Goal: Task Accomplishment & Management: Use online tool/utility

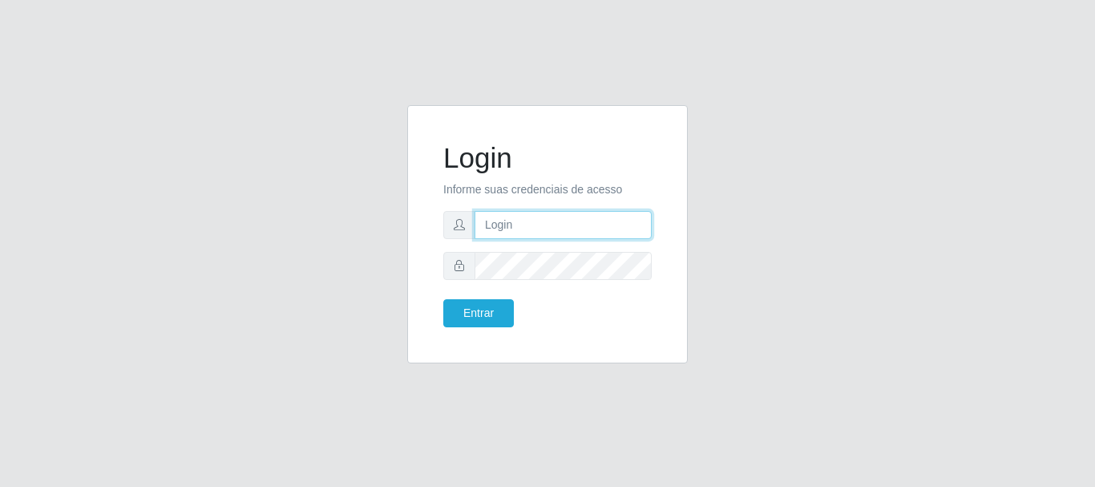
click at [485, 224] on input "text" at bounding box center [563, 225] width 177 height 28
type input "[EMAIL_ADDRESS][DOMAIN_NAME]"
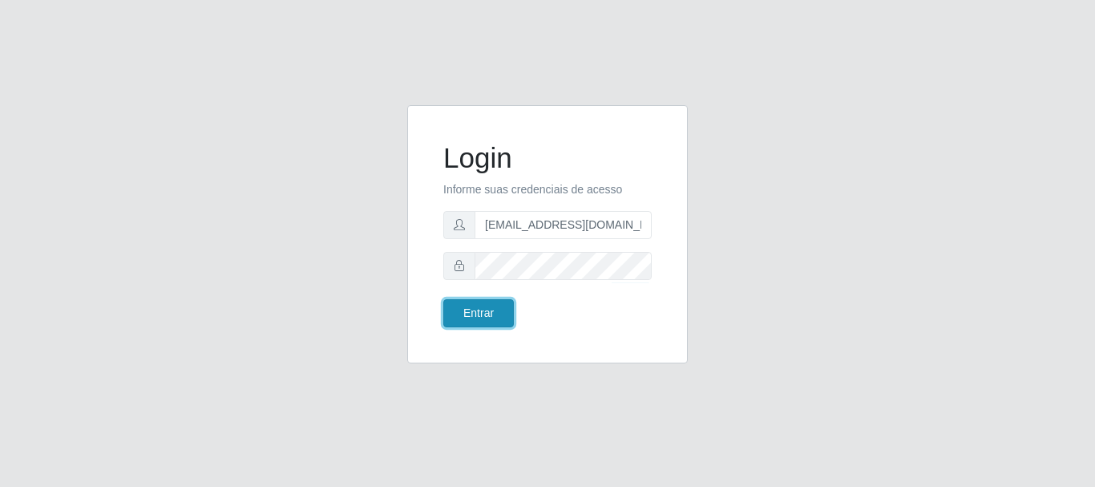
click at [460, 312] on button "Entrar" at bounding box center [478, 313] width 71 height 28
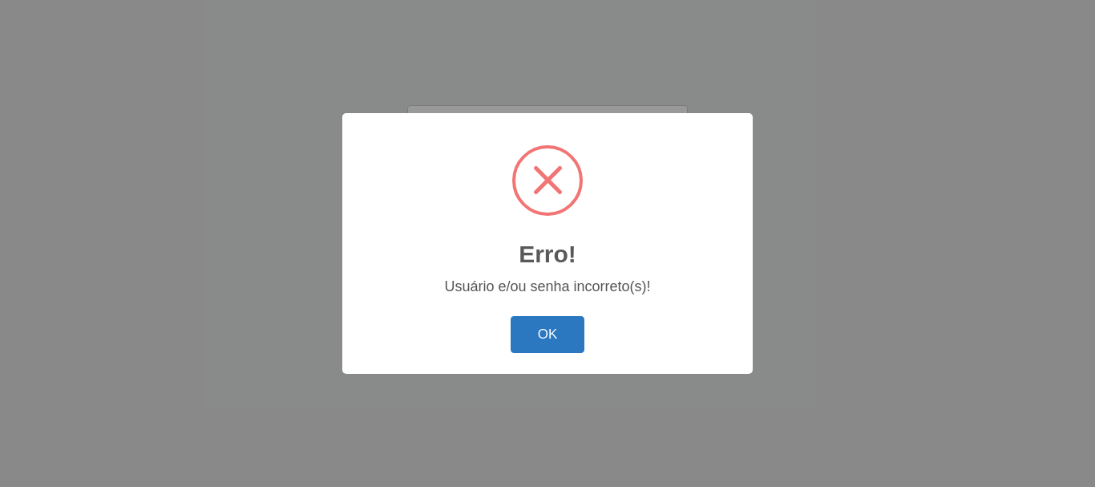
click at [539, 327] on button "OK" at bounding box center [548, 335] width 75 height 38
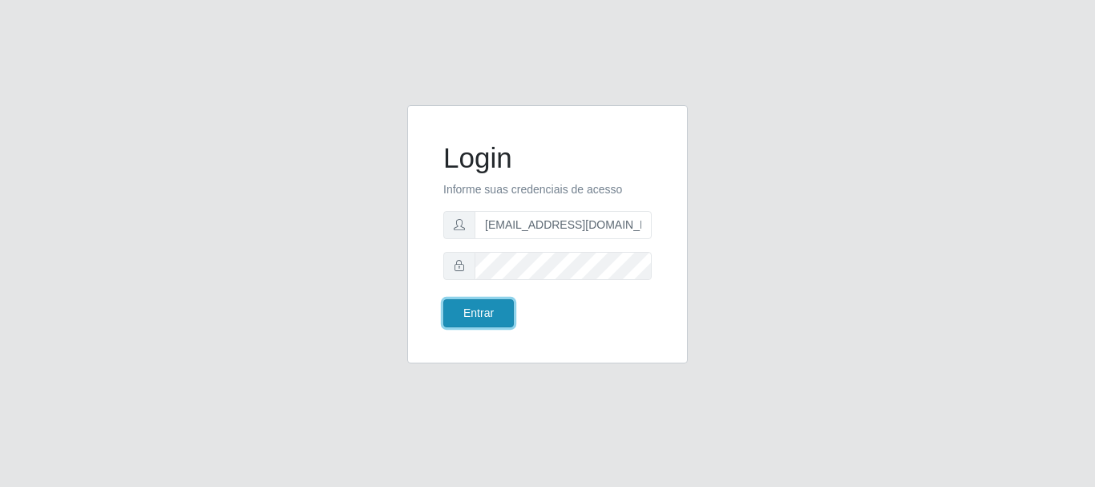
click at [485, 312] on button "Entrar" at bounding box center [478, 313] width 71 height 28
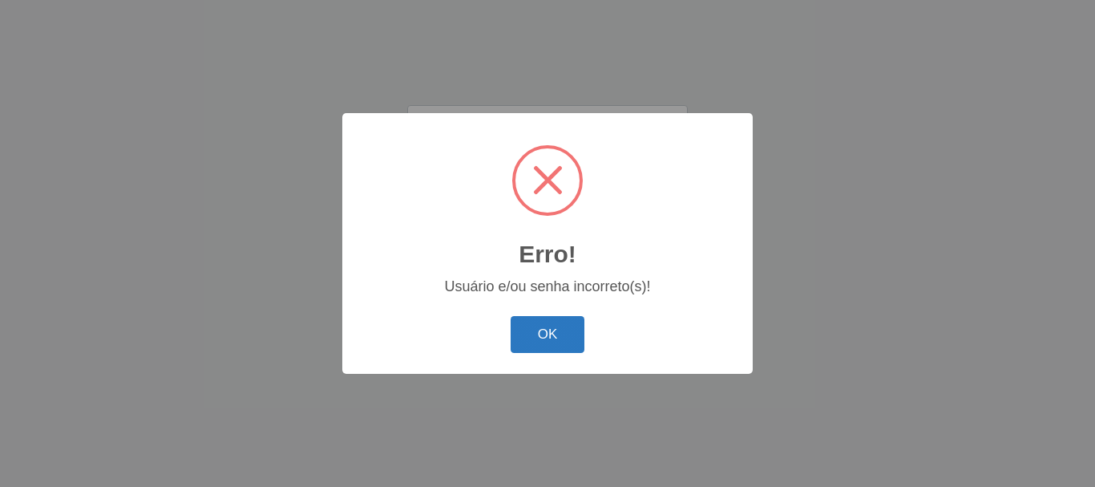
click at [546, 328] on button "OK" at bounding box center [548, 335] width 75 height 38
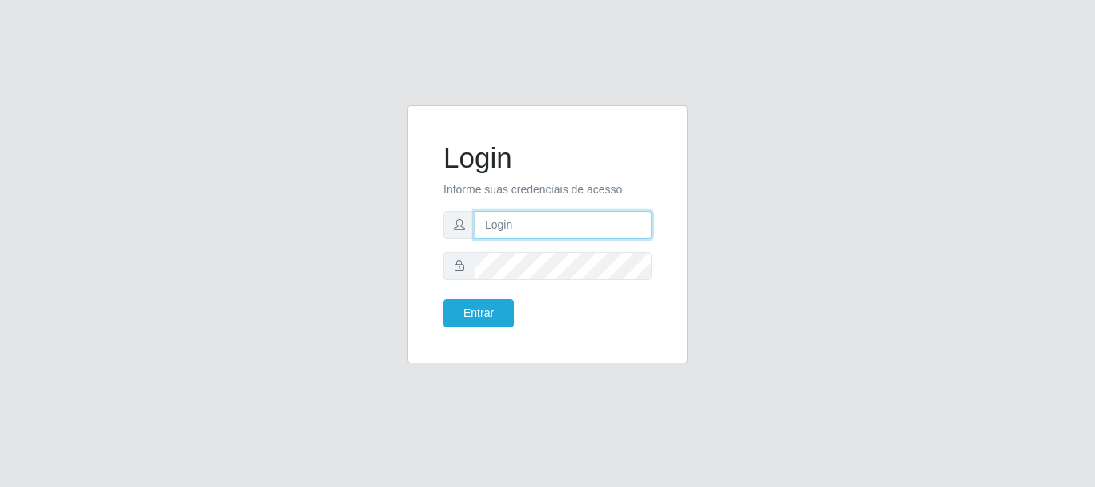
click at [505, 225] on input "text" at bounding box center [563, 225] width 177 height 28
type input "[EMAIL_ADDRESS][DOMAIN_NAME]"
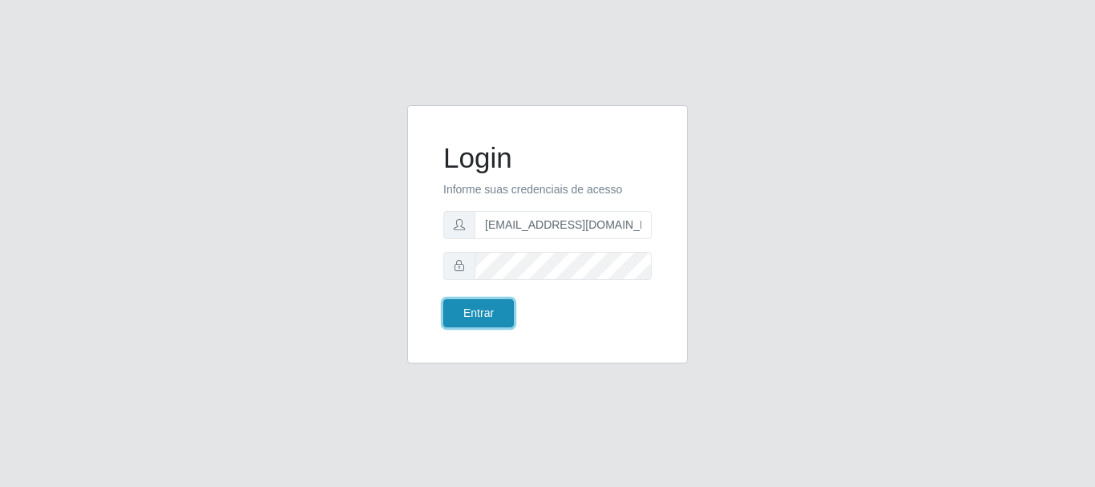
click at [456, 314] on button "Entrar" at bounding box center [478, 313] width 71 height 28
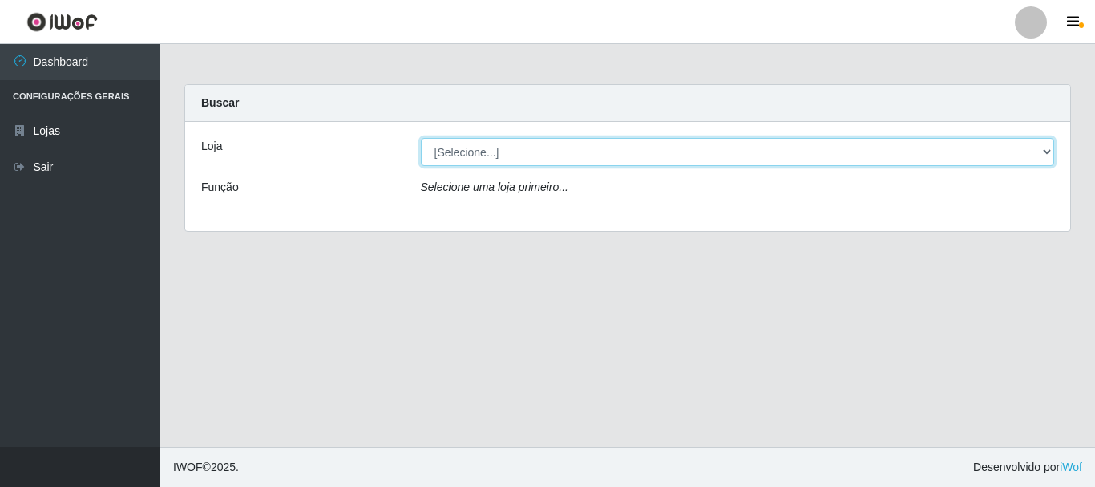
click at [1046, 150] on select "[Selecione...] SuperFácil Atacado - Rodoviária" at bounding box center [738, 152] width 634 height 28
select select "400"
click at [421, 138] on select "[Selecione...] SuperFácil Atacado - Rodoviária" at bounding box center [738, 152] width 634 height 28
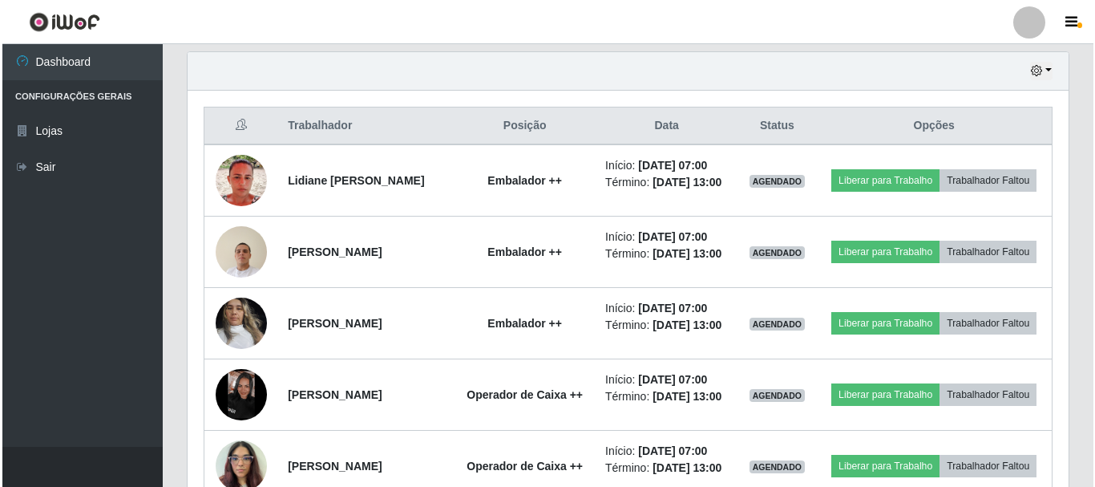
scroll to position [561, 0]
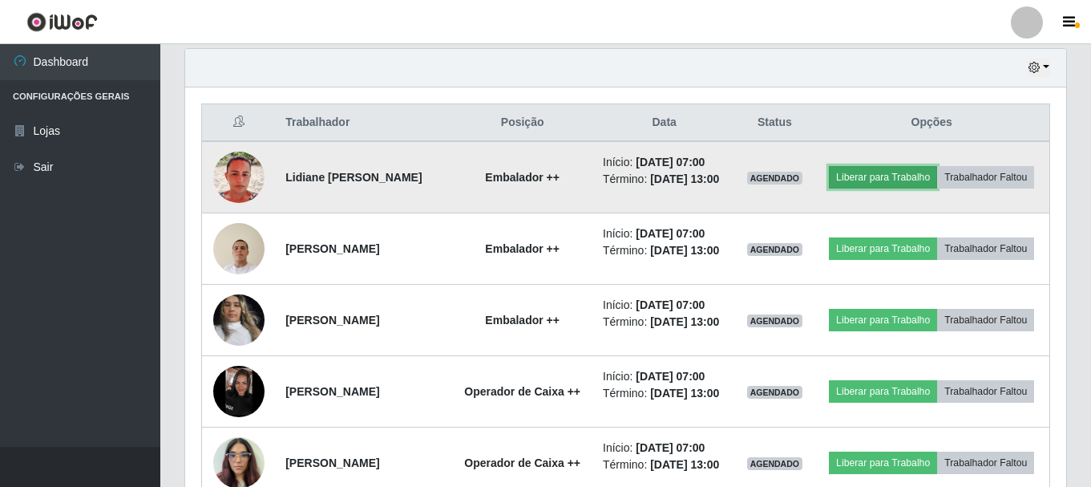
click at [921, 178] on button "Liberar para Trabalho" at bounding box center [883, 177] width 108 height 22
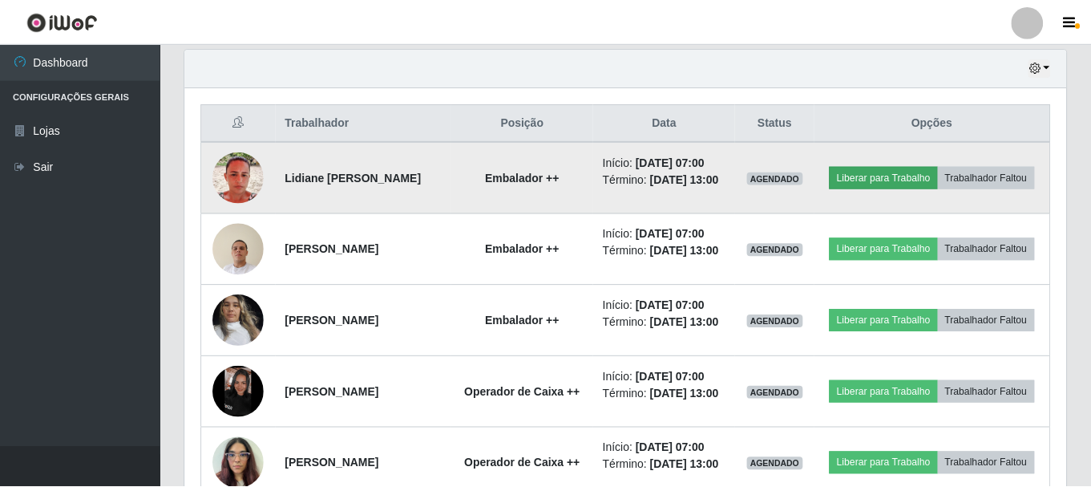
scroll to position [333, 873]
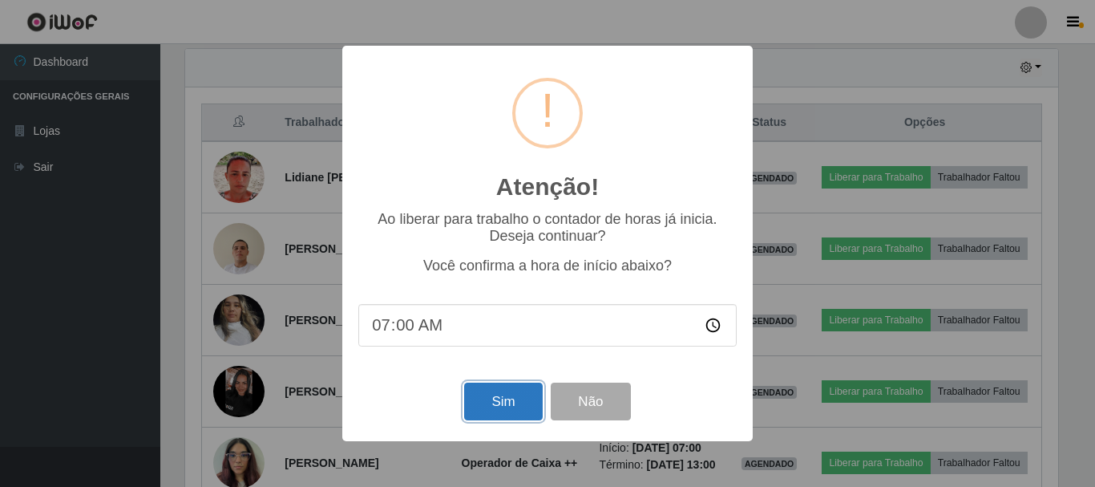
click at [483, 420] on button "Sim" at bounding box center [503, 402] width 78 height 38
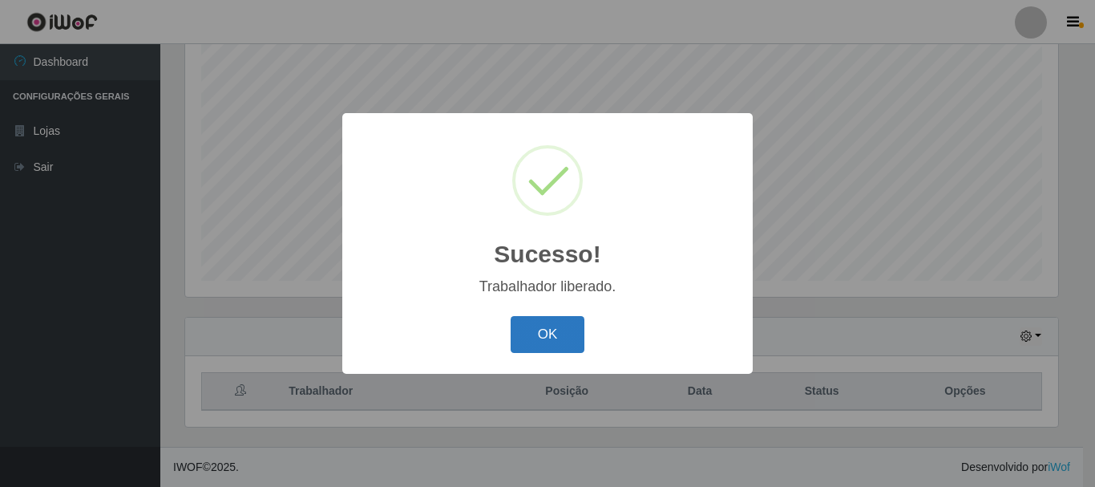
click at [530, 341] on button "OK" at bounding box center [548, 335] width 75 height 38
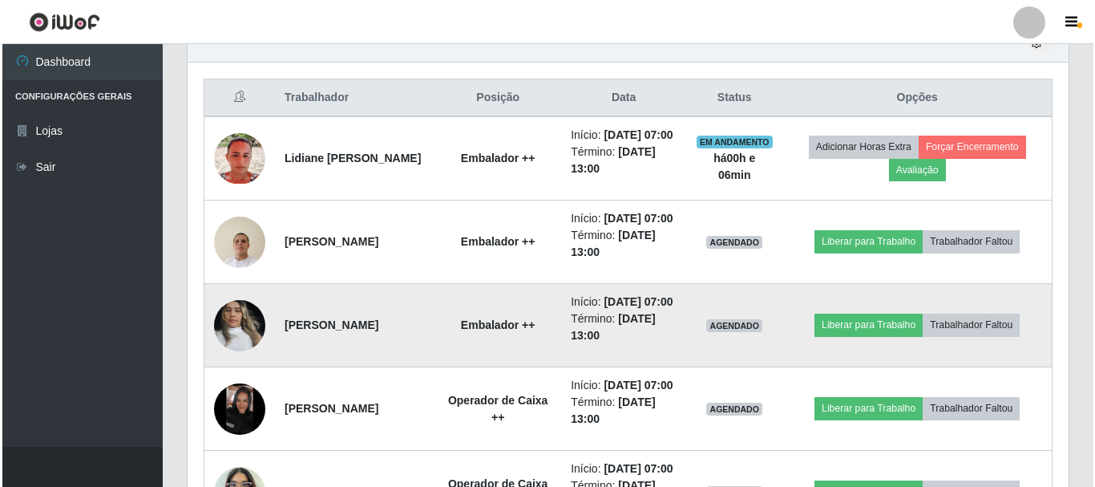
scroll to position [614, 0]
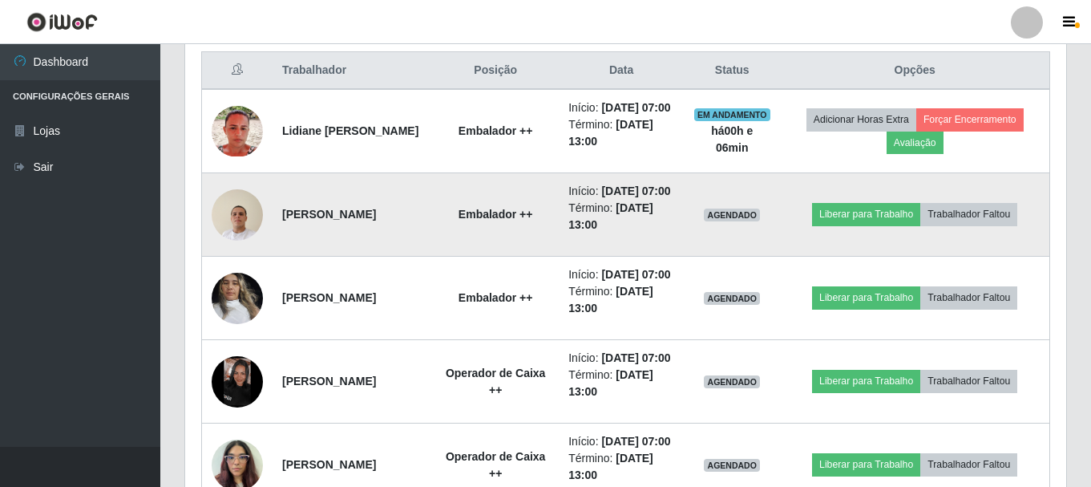
click at [225, 241] on img at bounding box center [237, 214] width 51 height 68
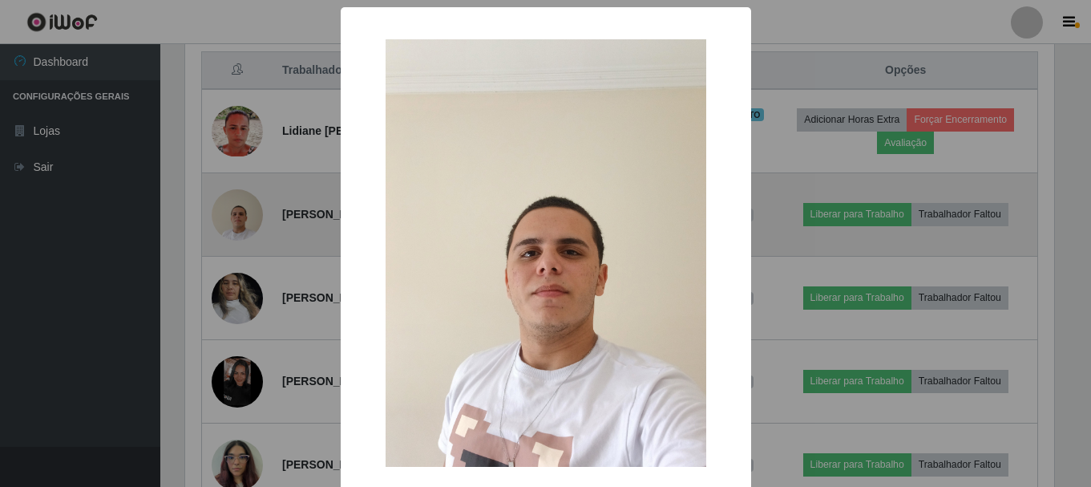
scroll to position [333, 873]
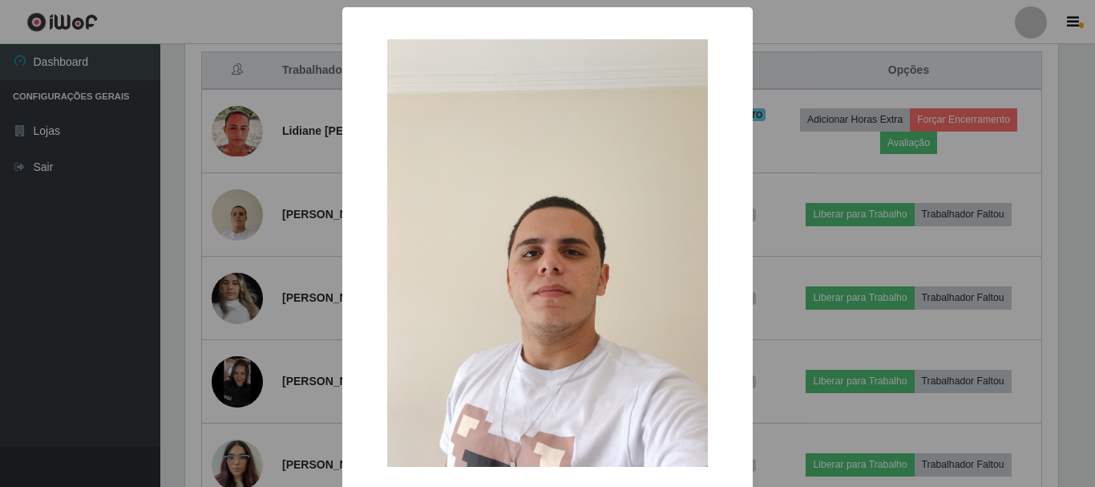
click at [85, 330] on div "× OK Cancel" at bounding box center [547, 243] width 1095 height 487
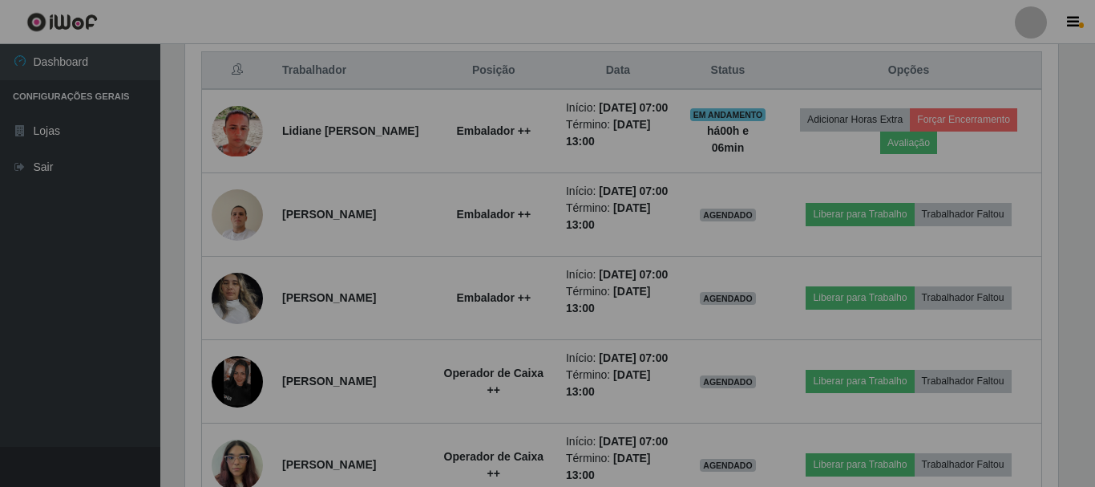
scroll to position [333, 881]
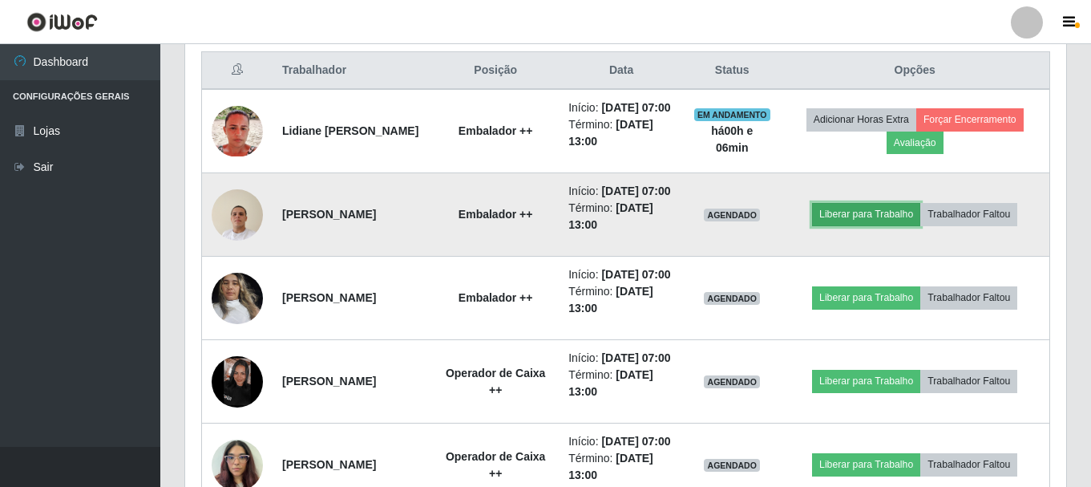
click at [892, 225] on button "Liberar para Trabalho" at bounding box center [866, 214] width 108 height 22
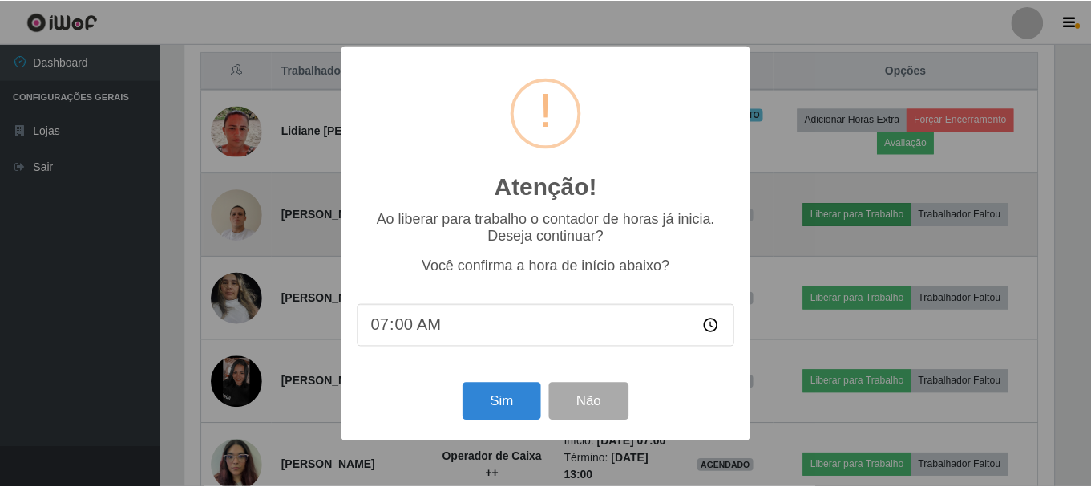
scroll to position [333, 873]
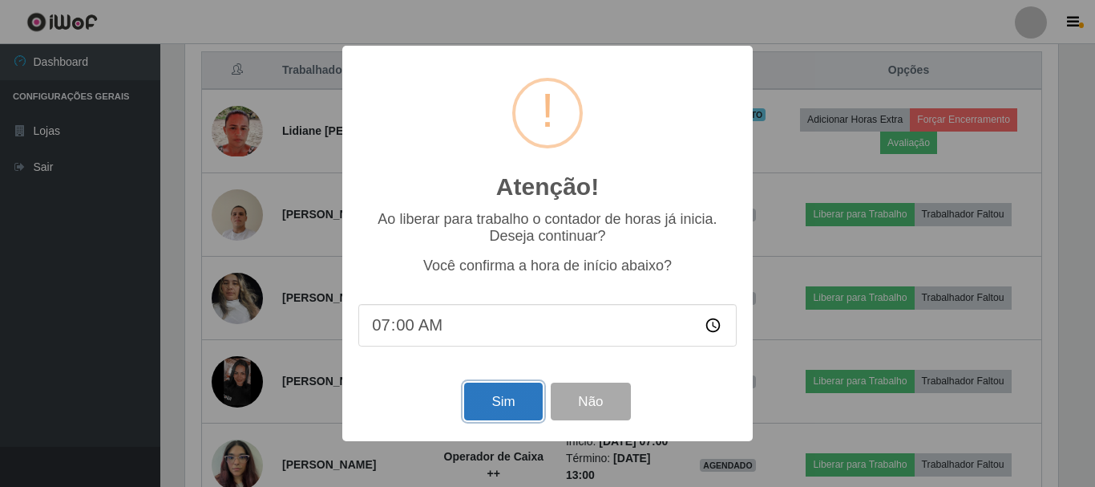
click at [504, 406] on button "Sim" at bounding box center [503, 402] width 78 height 38
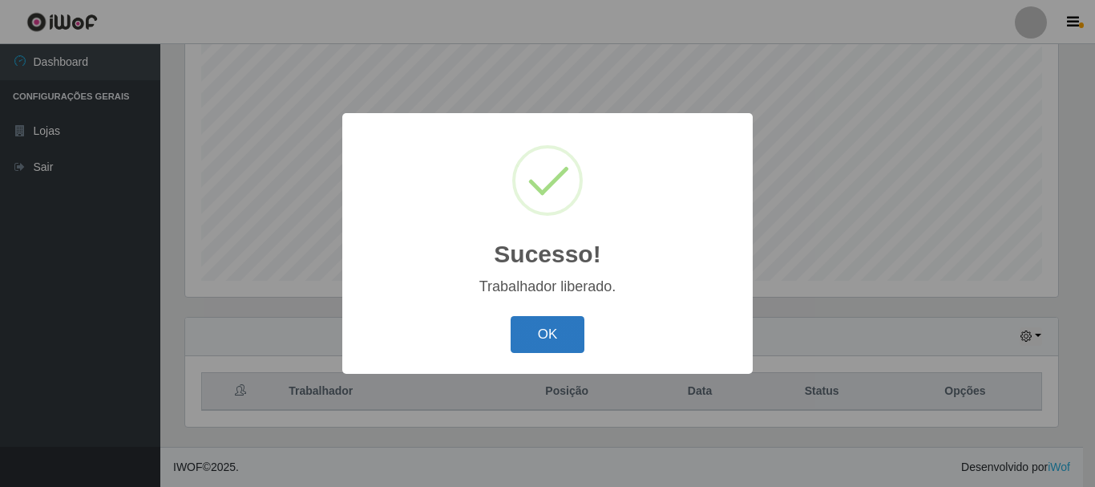
click at [537, 336] on button "OK" at bounding box center [548, 335] width 75 height 38
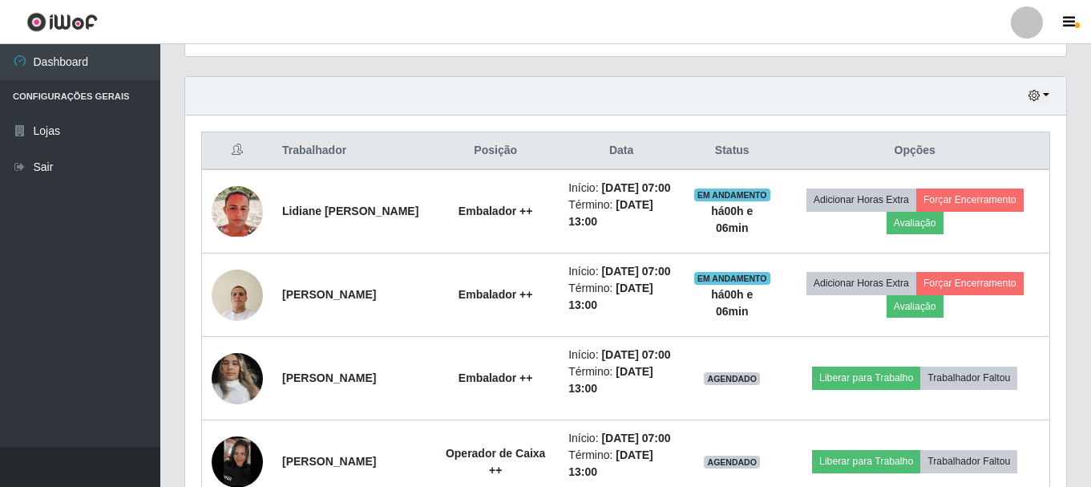
scroll to position [694, 0]
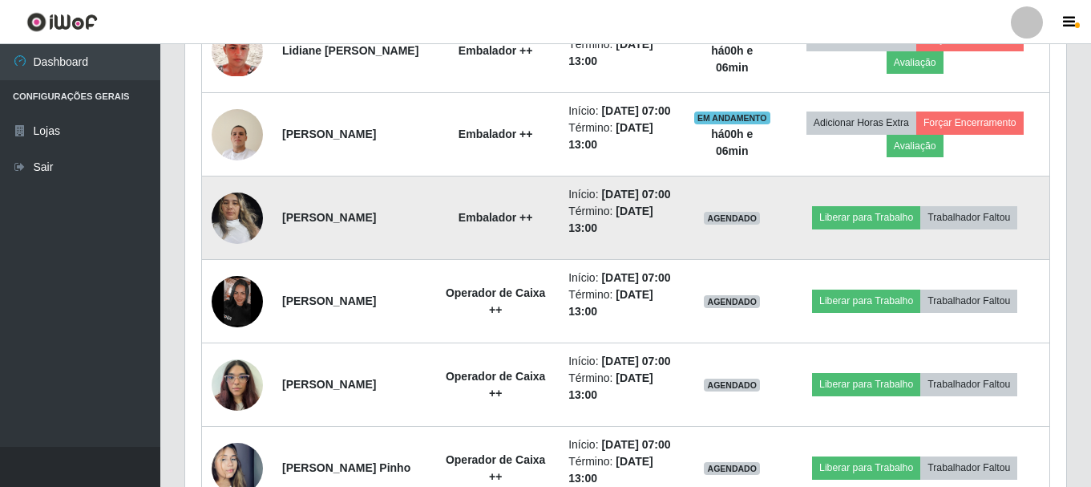
click at [233, 252] on img at bounding box center [237, 218] width 51 height 68
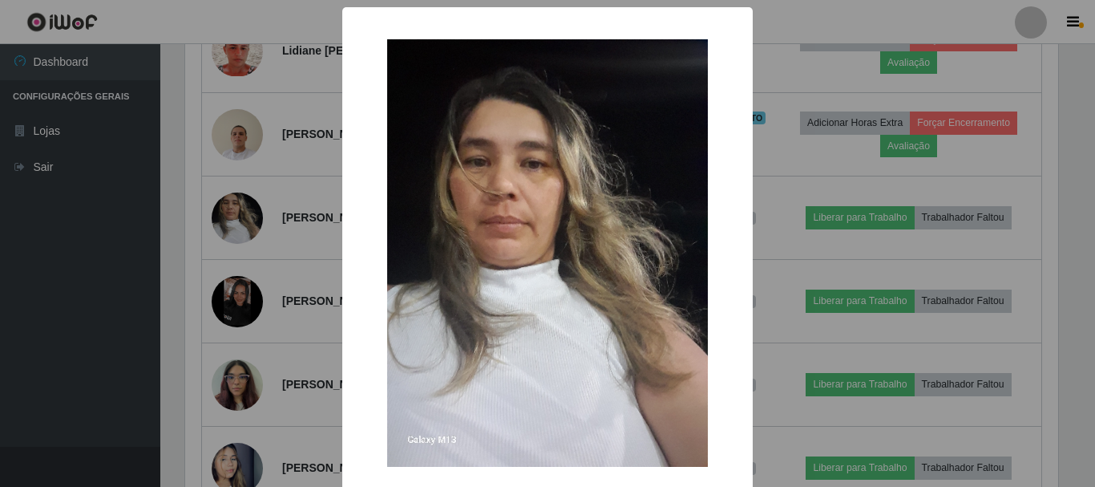
click at [129, 243] on div "× OK Cancel" at bounding box center [547, 243] width 1095 height 487
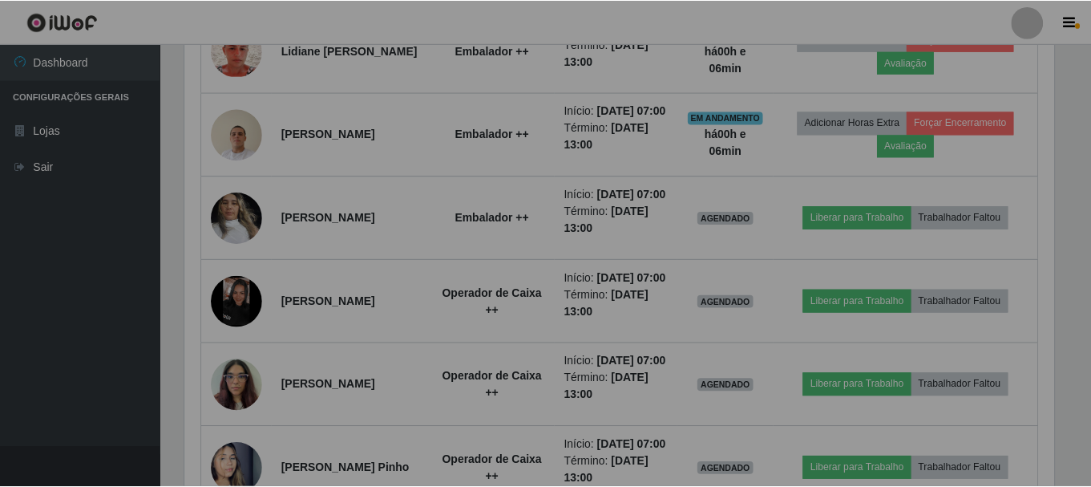
scroll to position [0, 0]
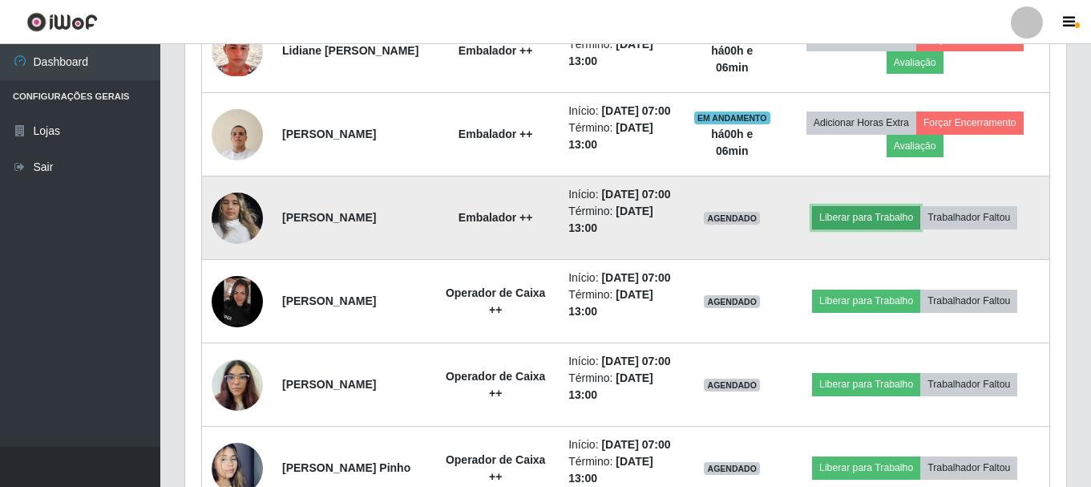
click at [884, 229] on button "Liberar para Trabalho" at bounding box center [866, 217] width 108 height 22
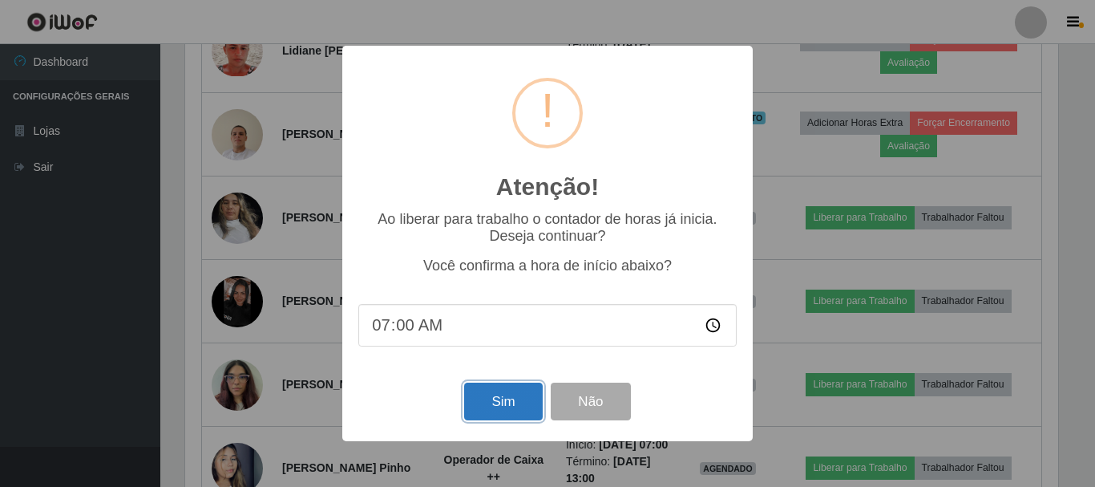
click at [500, 403] on button "Sim" at bounding box center [503, 402] width 78 height 38
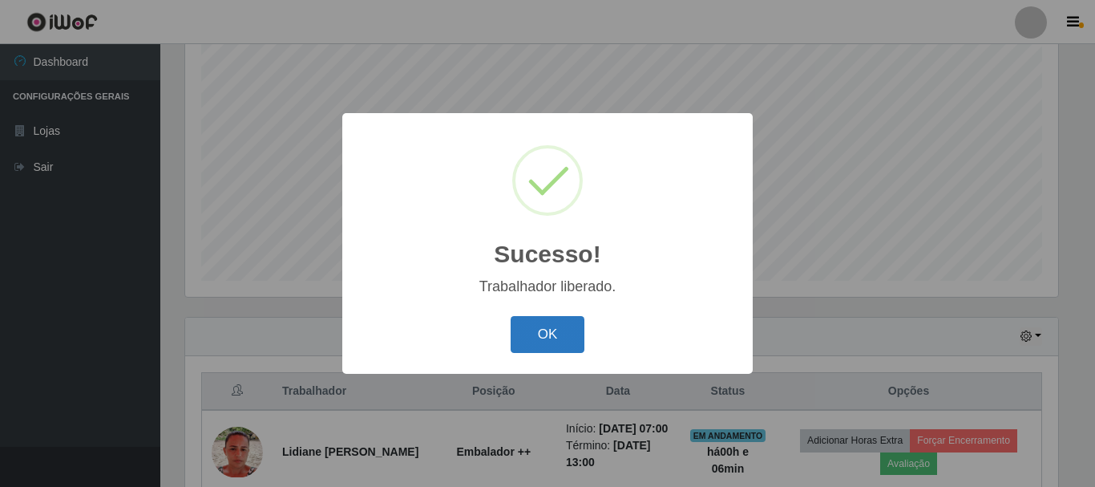
click at [556, 330] on button "OK" at bounding box center [548, 335] width 75 height 38
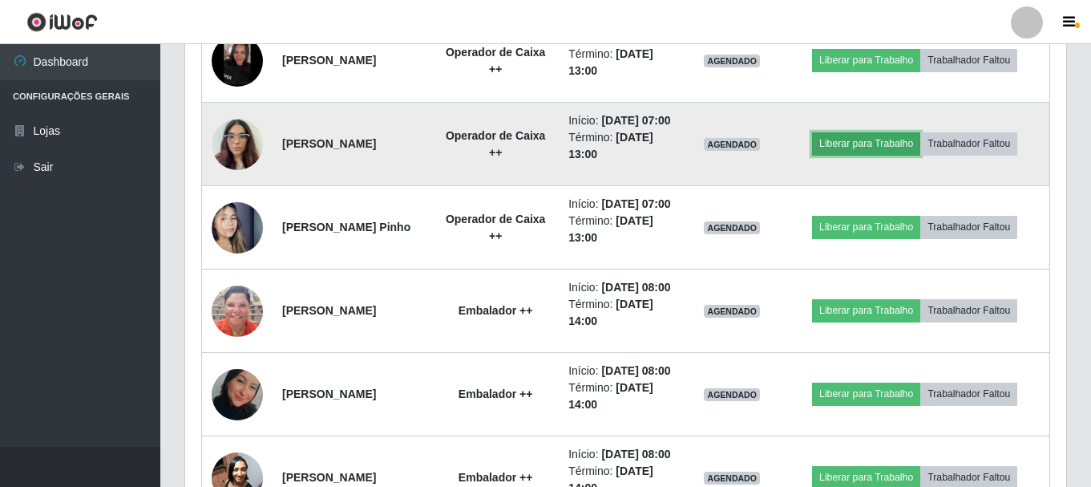
click at [866, 155] on button "Liberar para Trabalho" at bounding box center [866, 143] width 108 height 22
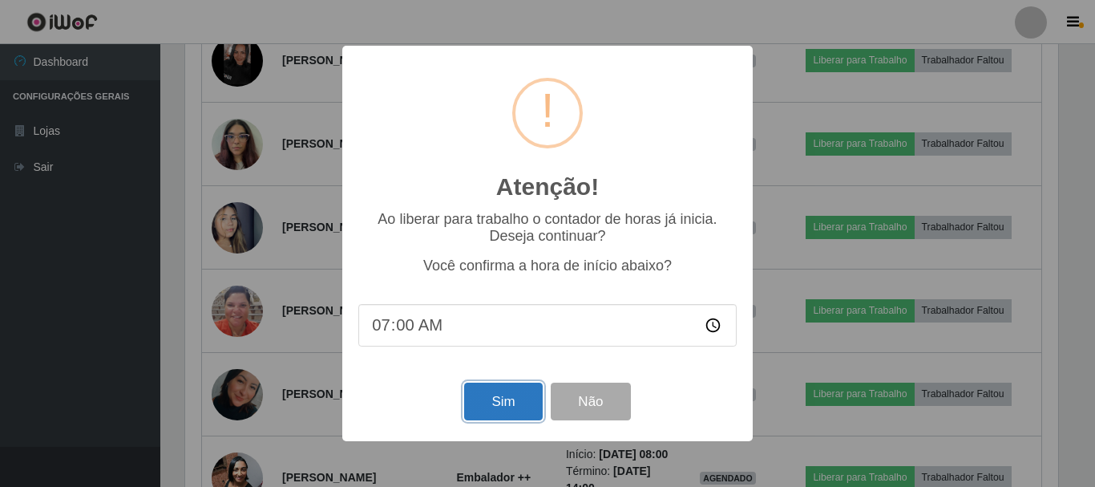
click at [489, 414] on button "Sim" at bounding box center [503, 402] width 78 height 38
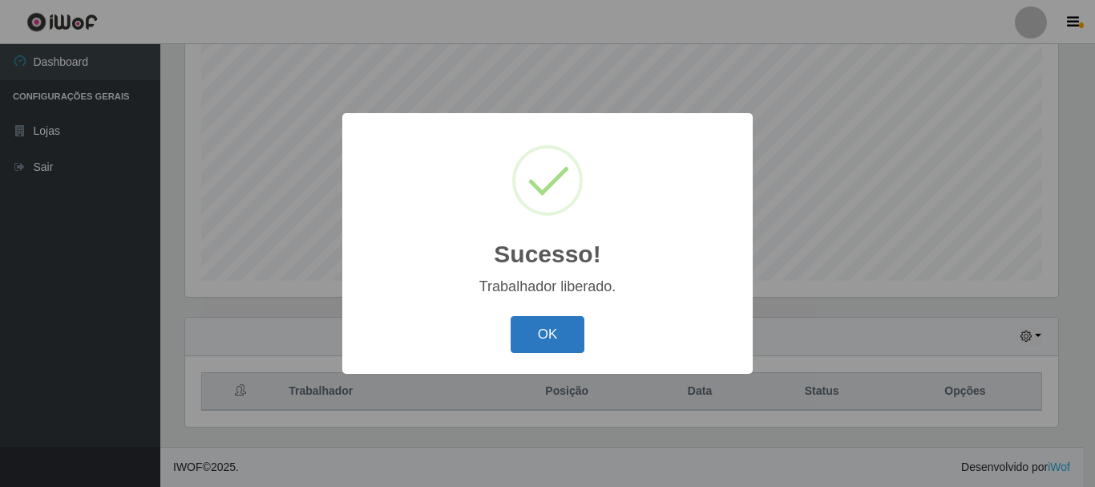
click at [533, 329] on button "OK" at bounding box center [548, 335] width 75 height 38
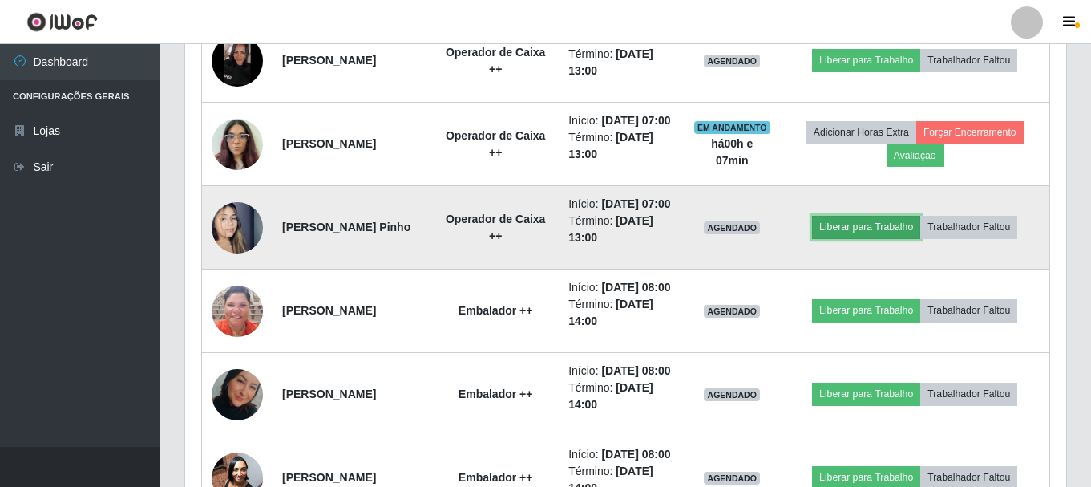
click at [852, 238] on button "Liberar para Trabalho" at bounding box center [866, 227] width 108 height 22
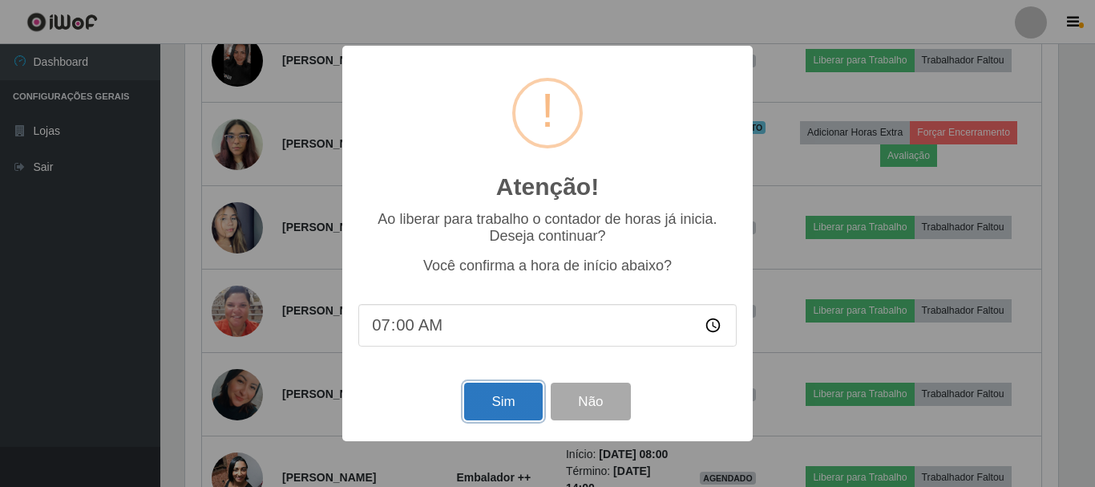
click at [507, 403] on button "Sim" at bounding box center [503, 402] width 78 height 38
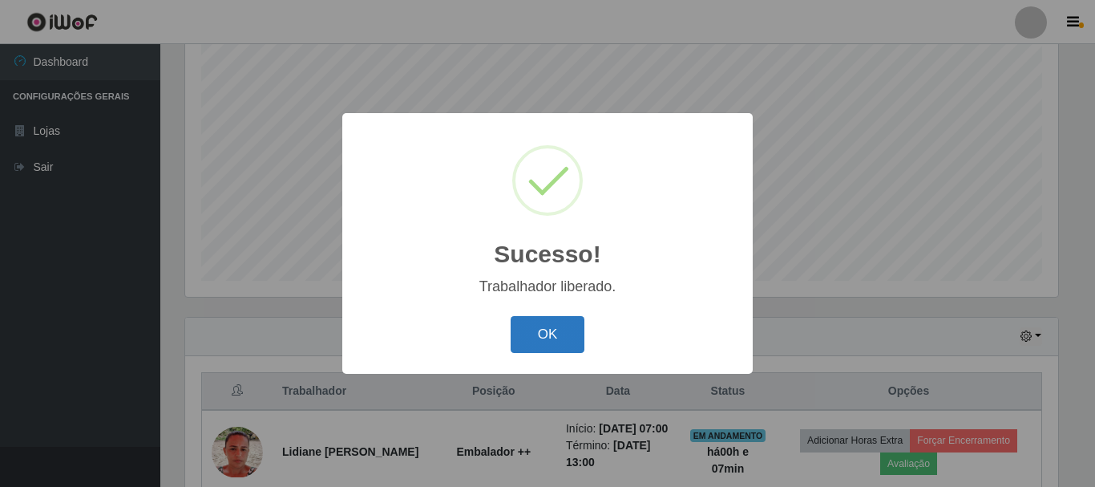
click at [558, 346] on button "OK" at bounding box center [548, 335] width 75 height 38
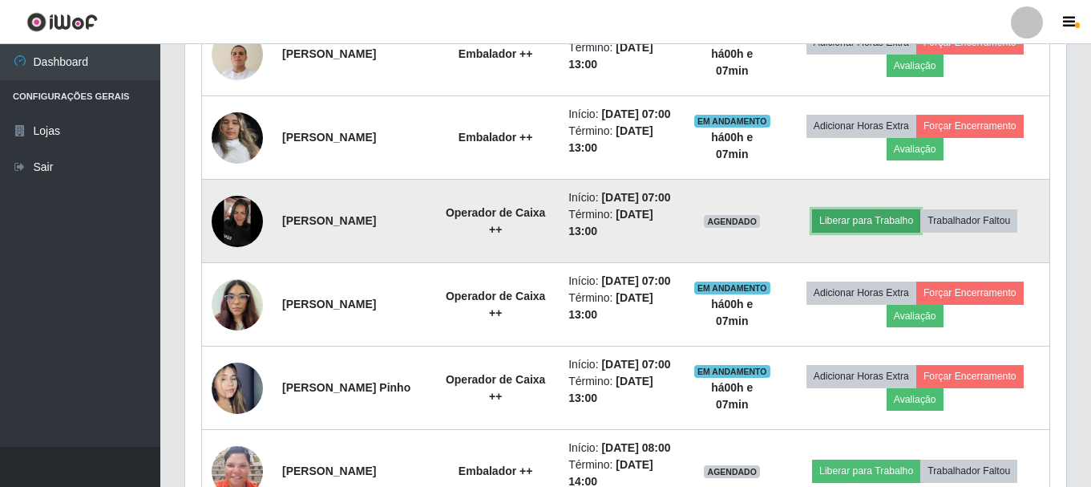
click at [857, 232] on button "Liberar para Trabalho" at bounding box center [866, 220] width 108 height 22
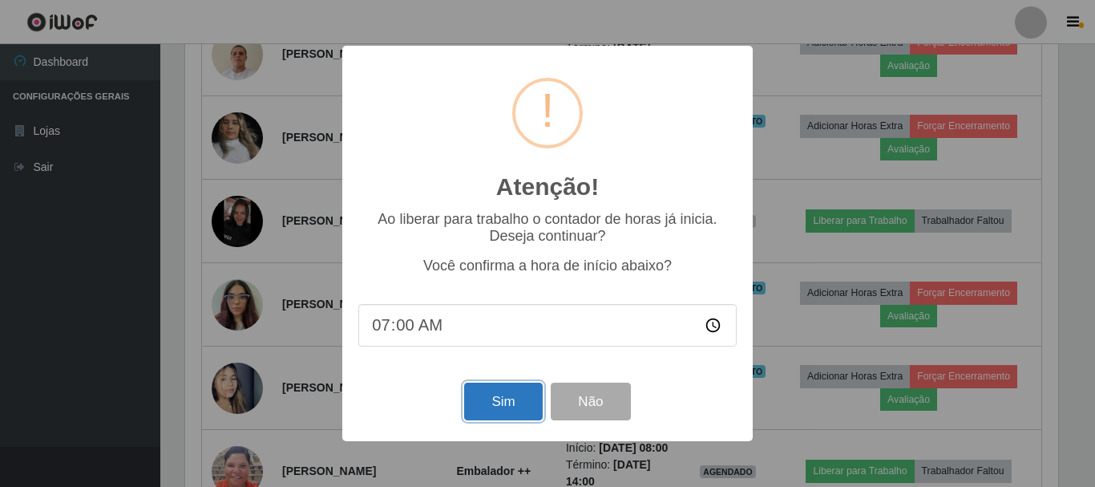
click at [501, 408] on button "Sim" at bounding box center [503, 402] width 78 height 38
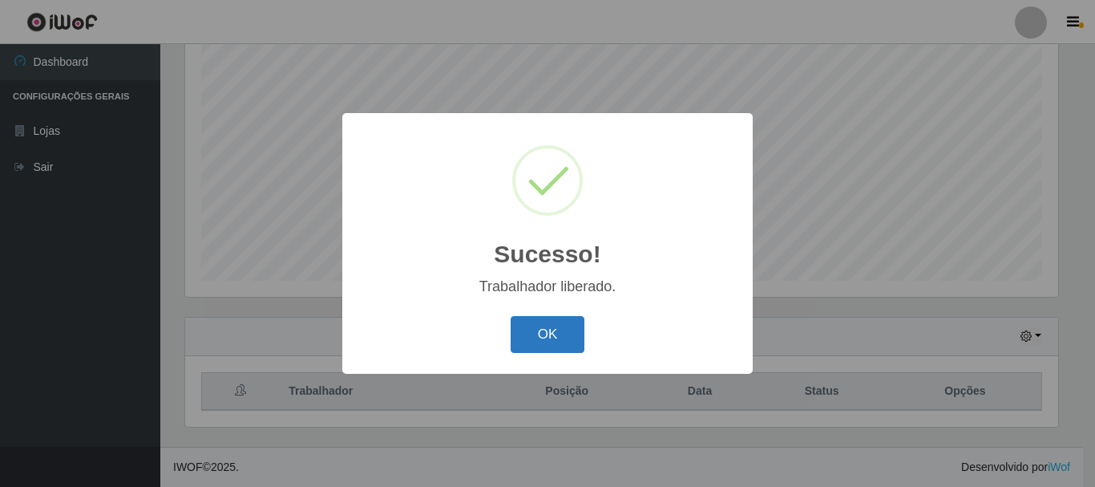
click at [528, 333] on button "OK" at bounding box center [548, 335] width 75 height 38
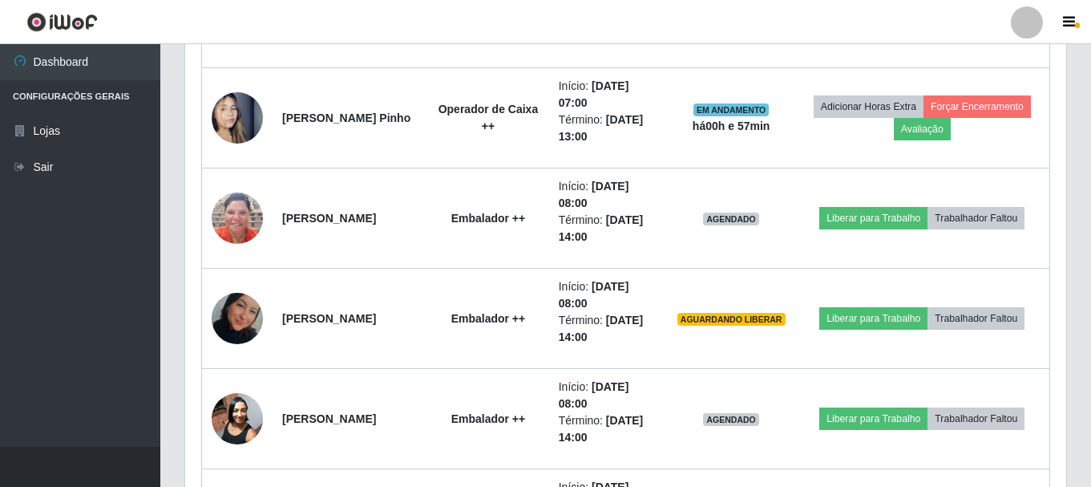
scroll to position [1175, 0]
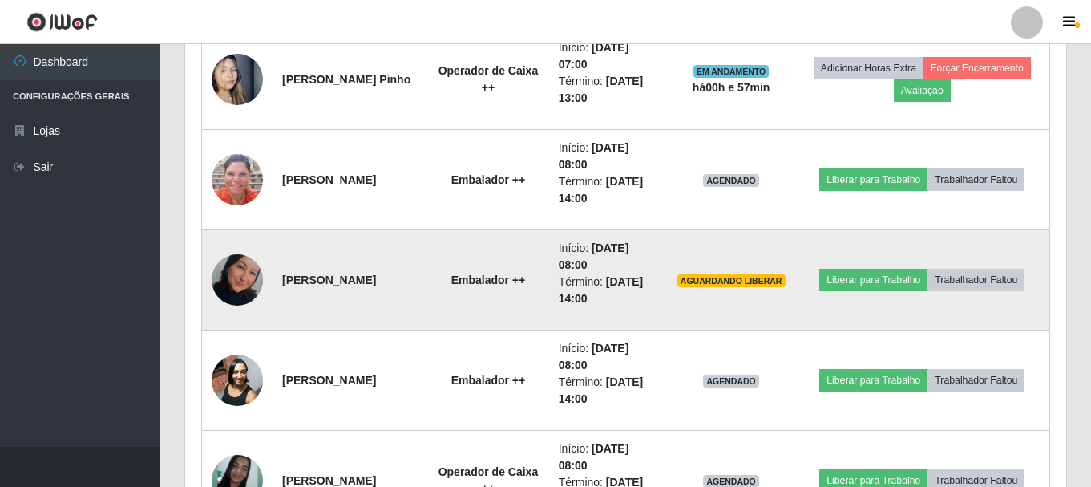
click at [232, 282] on img at bounding box center [237, 280] width 51 height 79
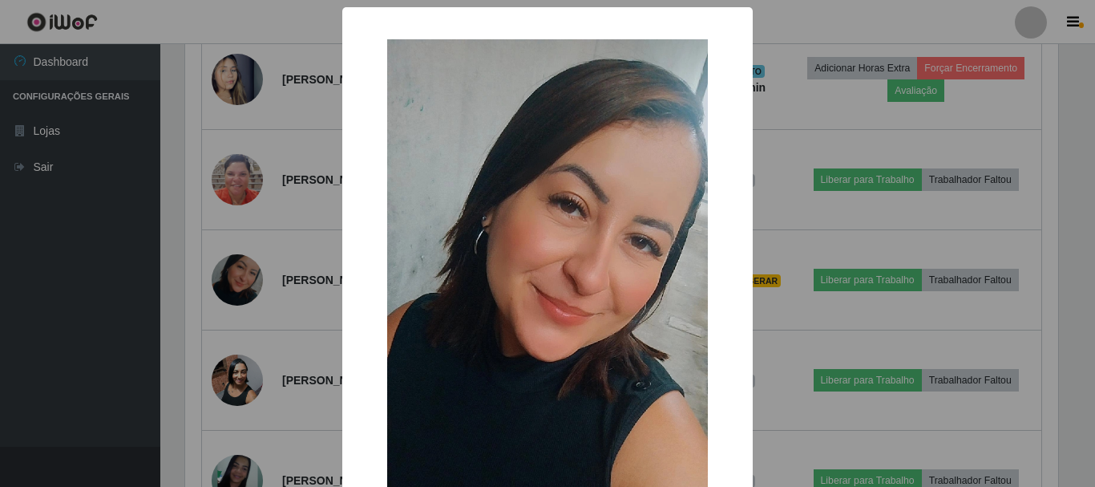
click at [40, 334] on div "× OK Cancel" at bounding box center [547, 243] width 1095 height 487
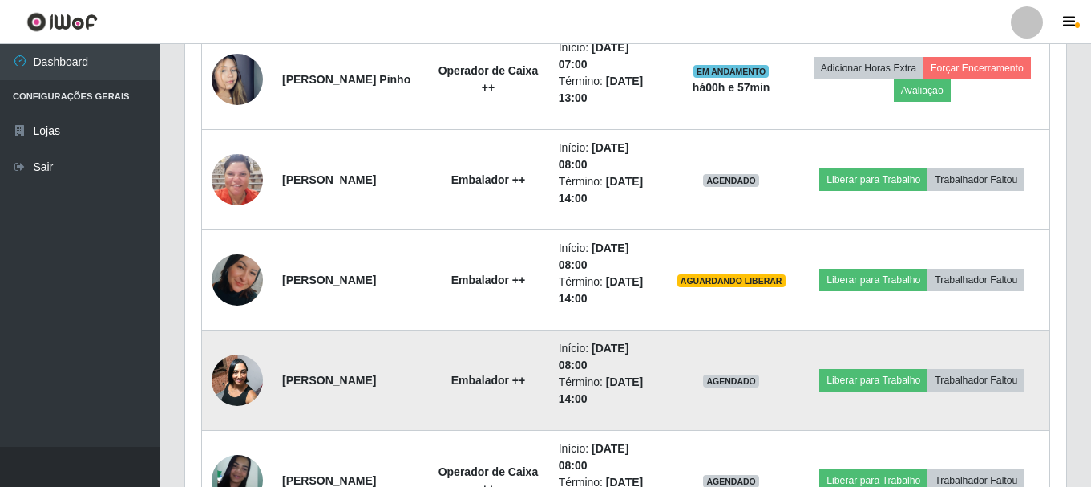
scroll to position [1255, 0]
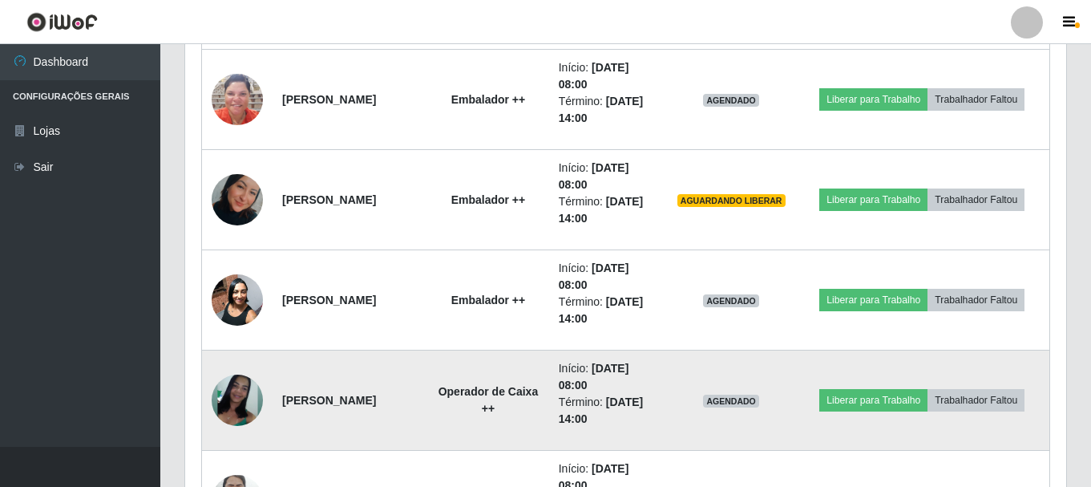
click at [235, 393] on img at bounding box center [237, 400] width 51 height 51
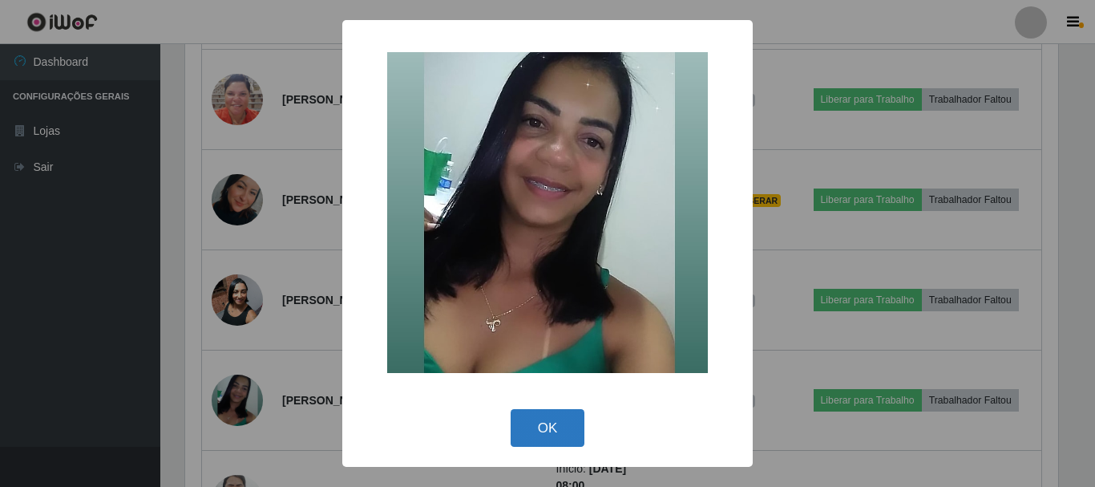
click at [554, 424] on button "OK" at bounding box center [548, 428] width 75 height 38
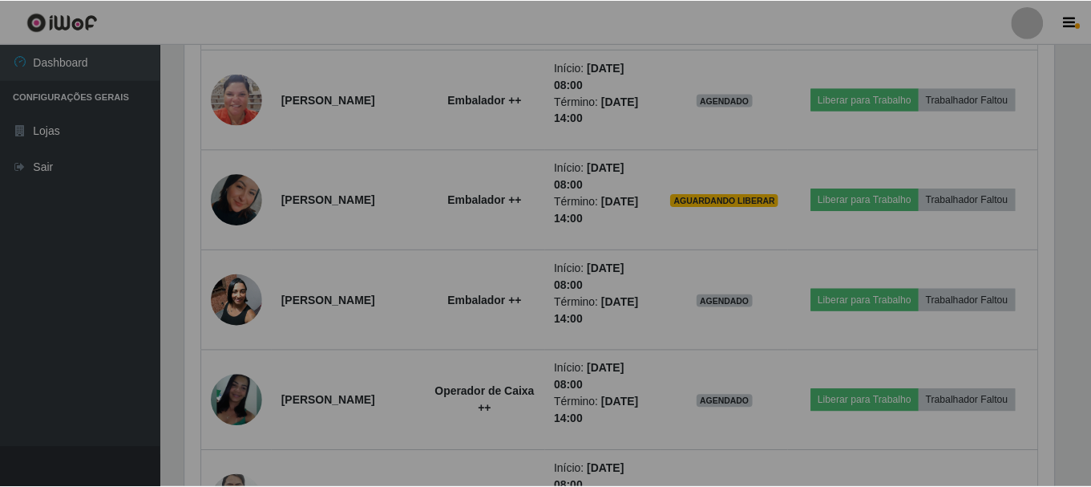
scroll to position [333, 881]
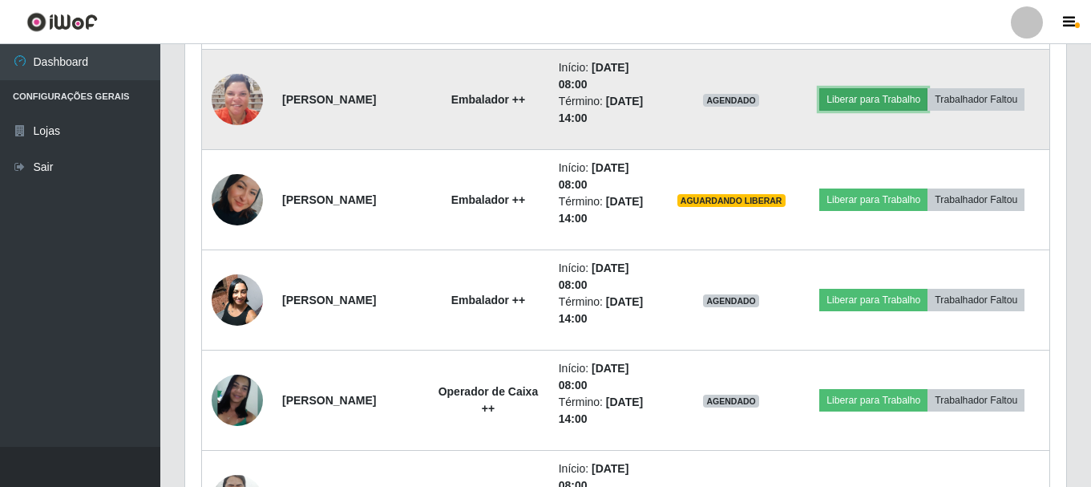
click at [868, 96] on button "Liberar para Trabalho" at bounding box center [874, 99] width 108 height 22
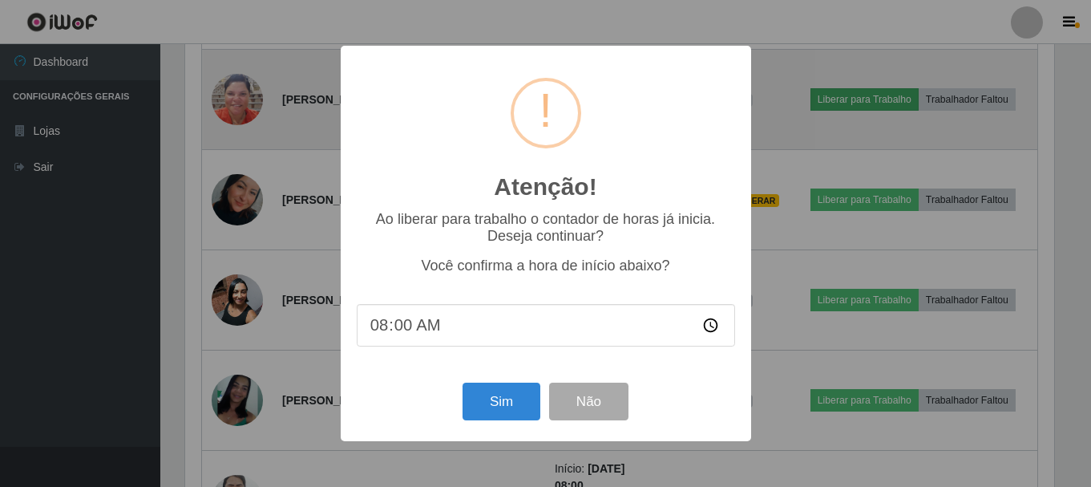
scroll to position [333, 873]
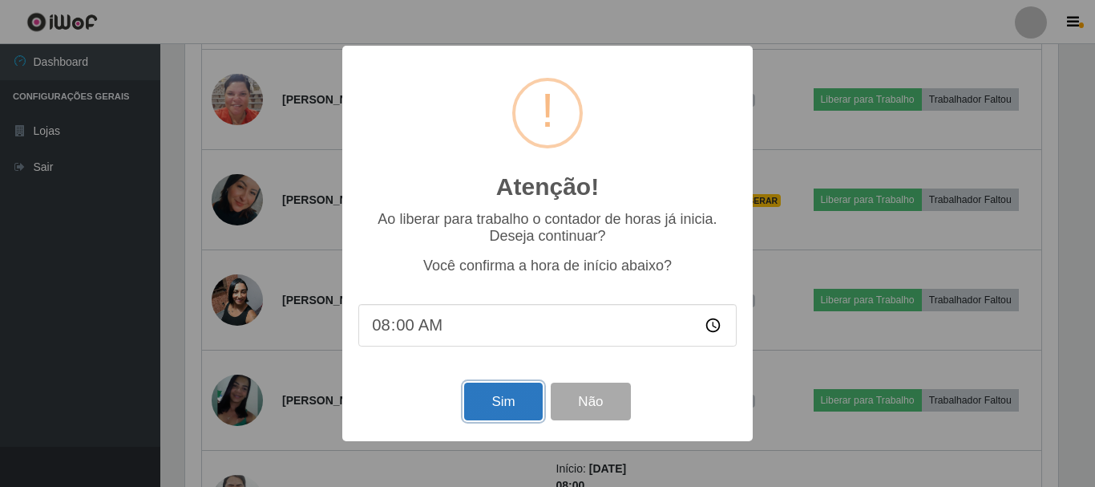
click at [489, 400] on button "Sim" at bounding box center [503, 402] width 78 height 38
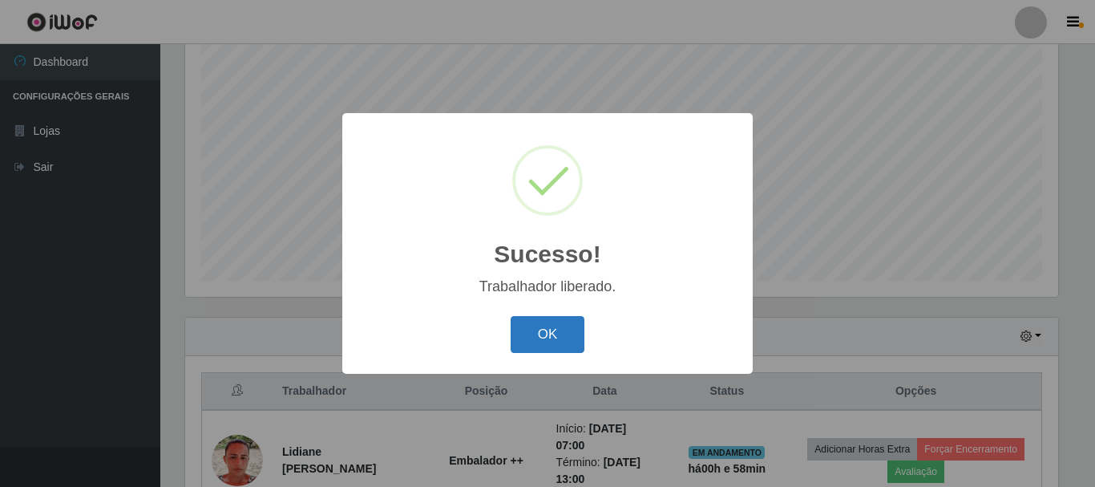
click at [527, 326] on button "OK" at bounding box center [548, 335] width 75 height 38
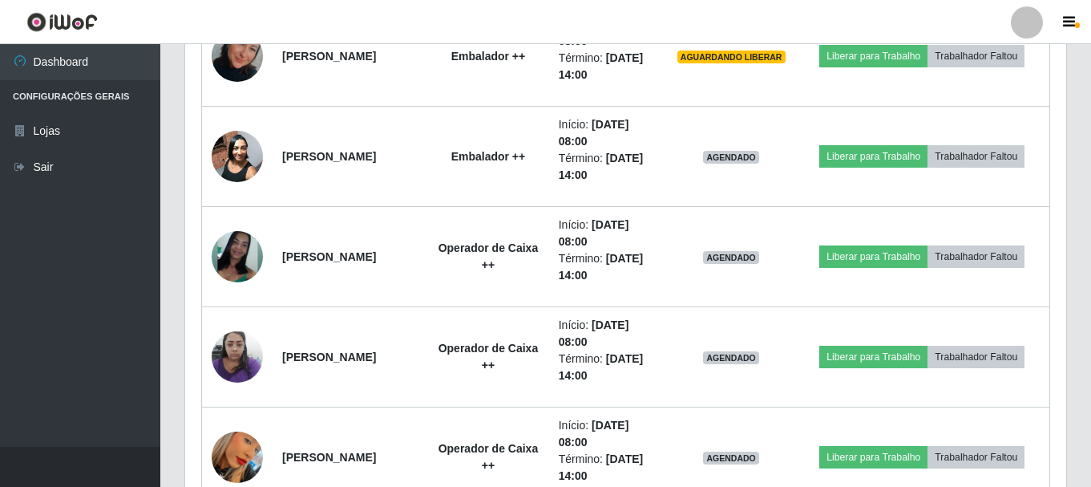
scroll to position [1415, 0]
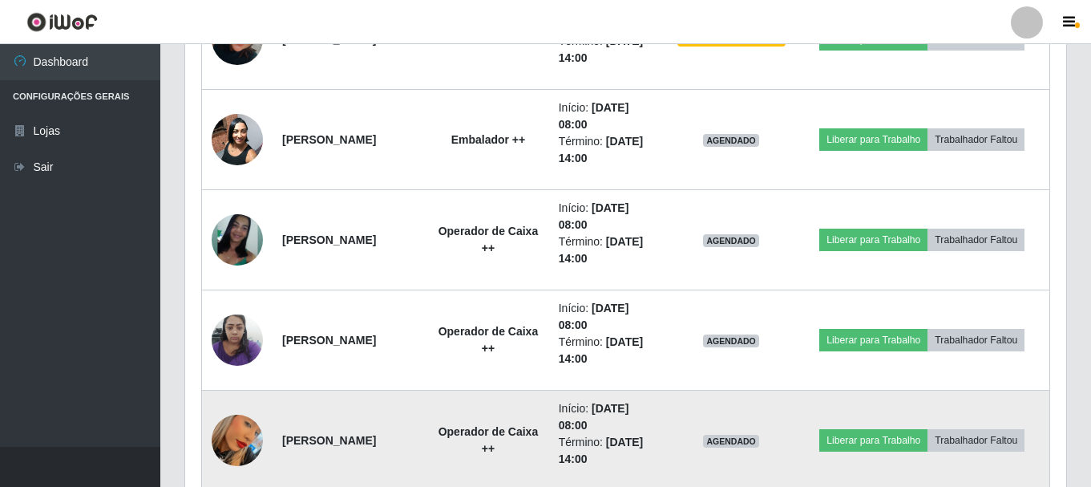
click at [242, 432] on img at bounding box center [237, 440] width 51 height 91
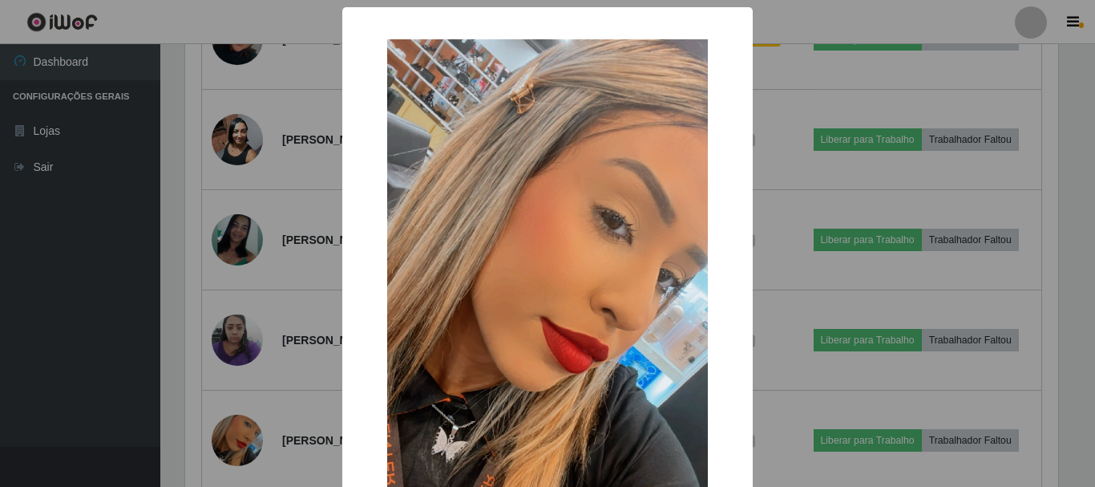
click at [66, 407] on div "× OK Cancel" at bounding box center [547, 243] width 1095 height 487
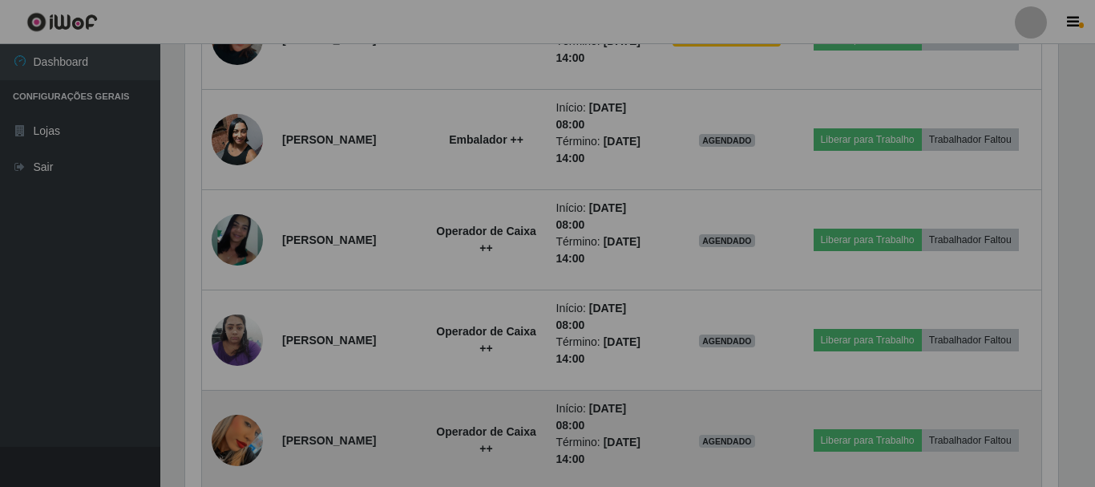
scroll to position [333, 881]
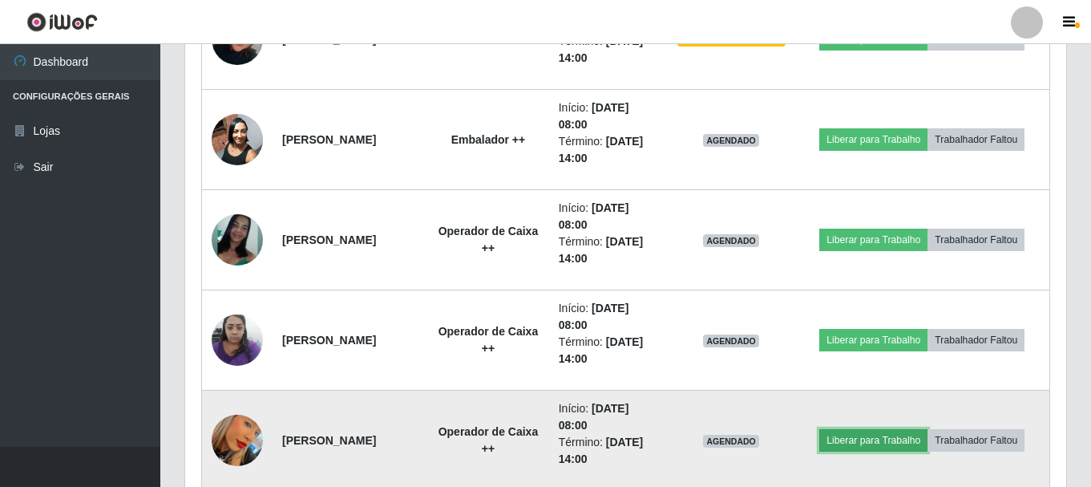
click at [861, 444] on button "Liberar para Trabalho" at bounding box center [874, 440] width 108 height 22
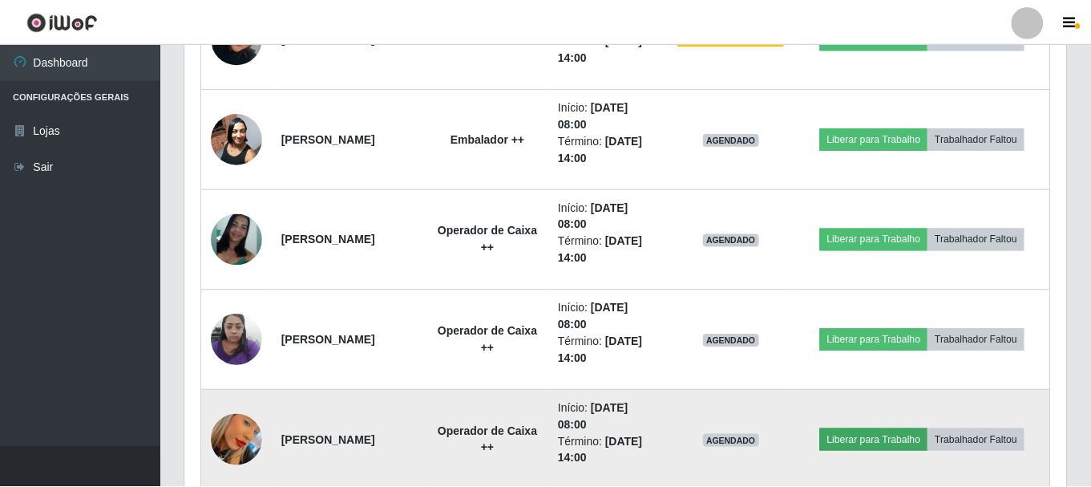
scroll to position [333, 873]
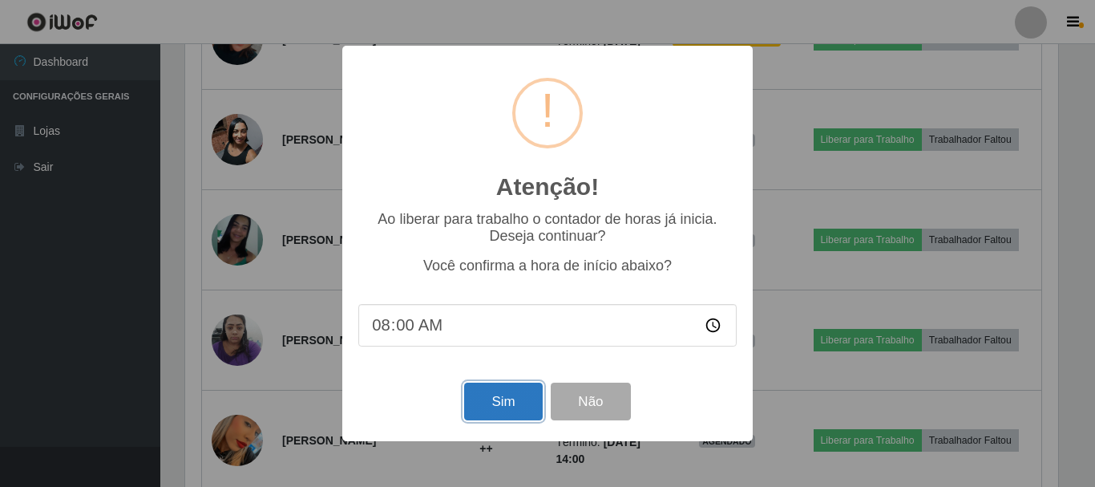
click at [493, 411] on button "Sim" at bounding box center [503, 402] width 78 height 38
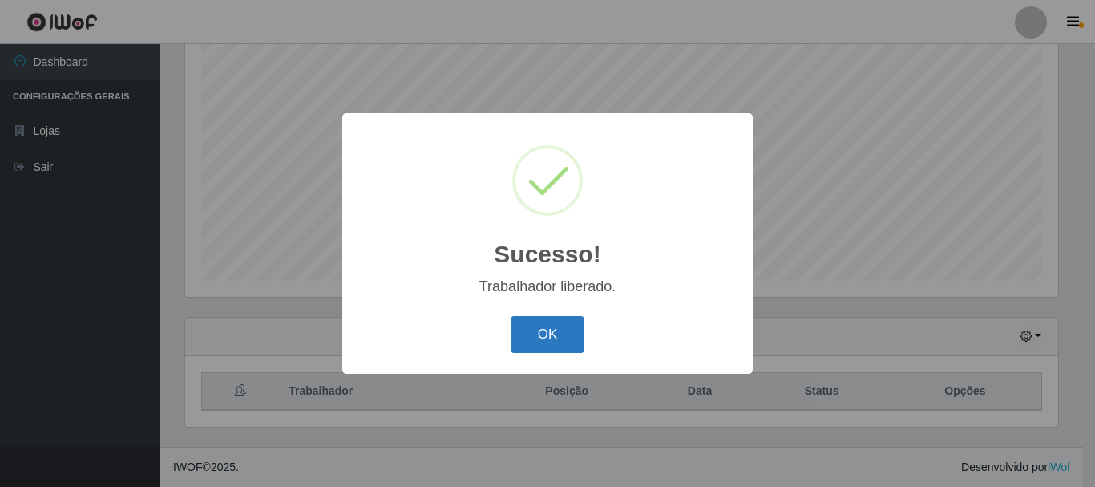
click at [526, 332] on button "OK" at bounding box center [548, 335] width 75 height 38
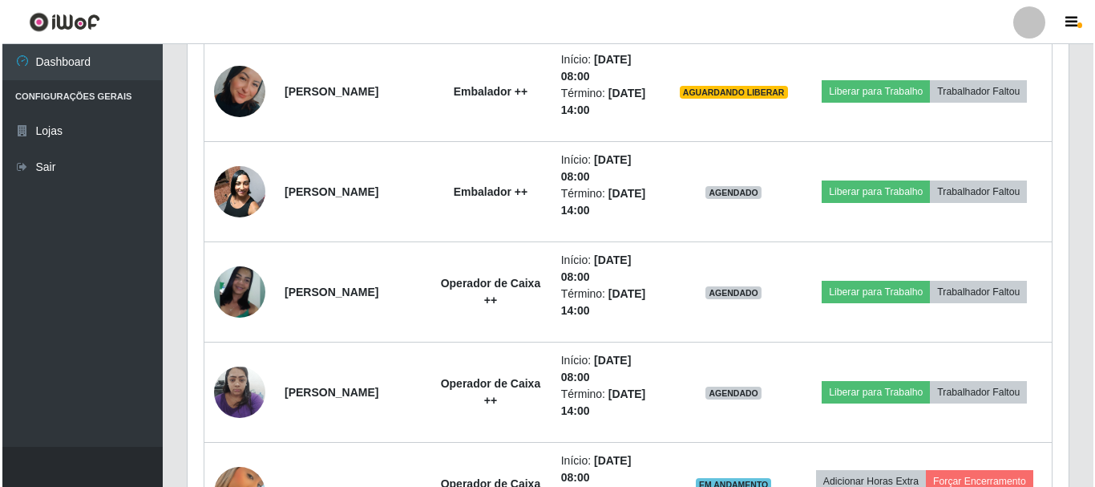
scroll to position [1283, 0]
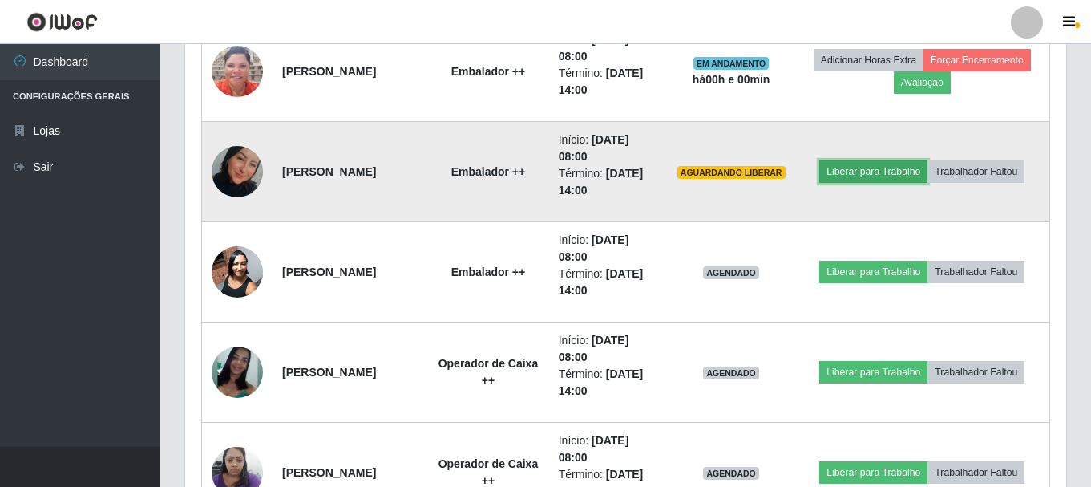
click at [859, 172] on button "Liberar para Trabalho" at bounding box center [874, 171] width 108 height 22
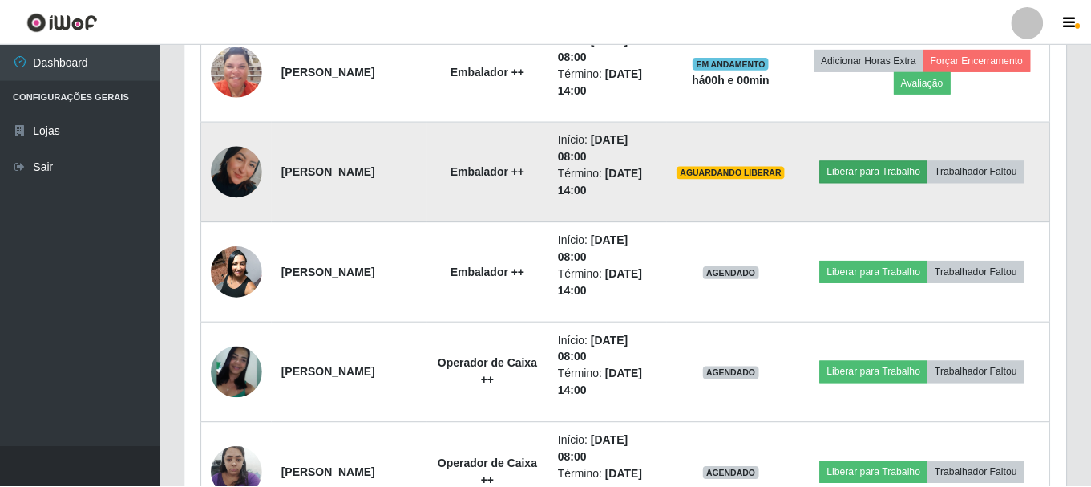
scroll to position [333, 873]
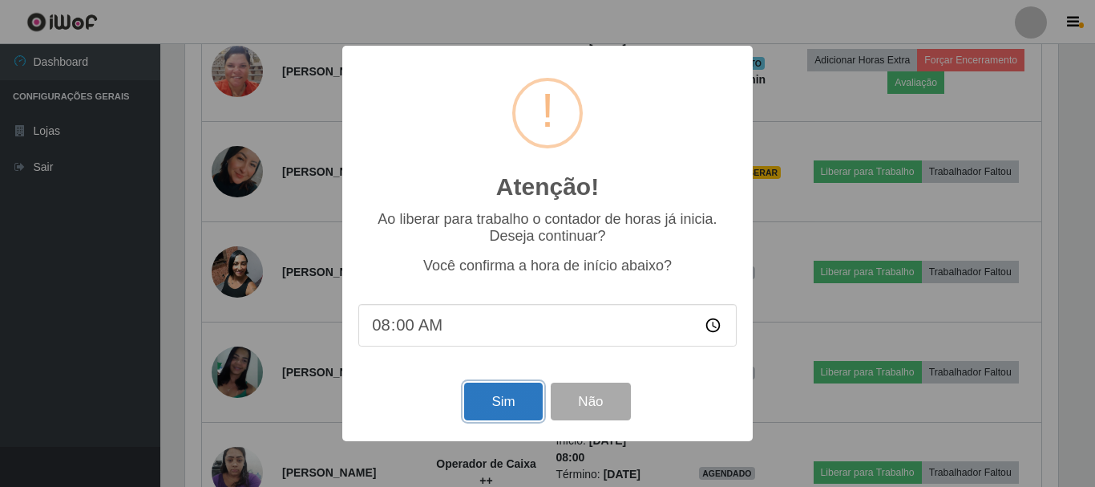
click at [484, 411] on button "Sim" at bounding box center [503, 402] width 78 height 38
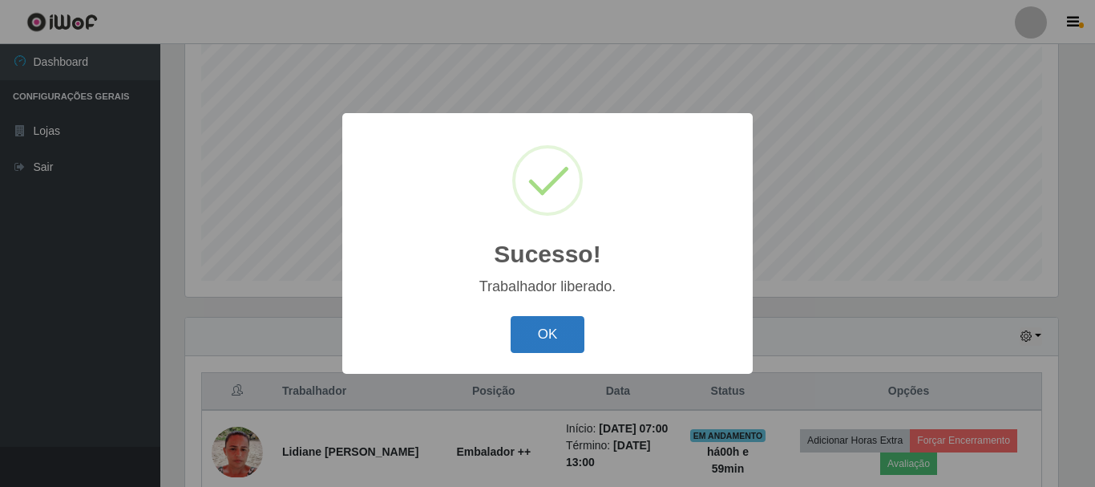
click at [545, 346] on button "OK" at bounding box center [548, 335] width 75 height 38
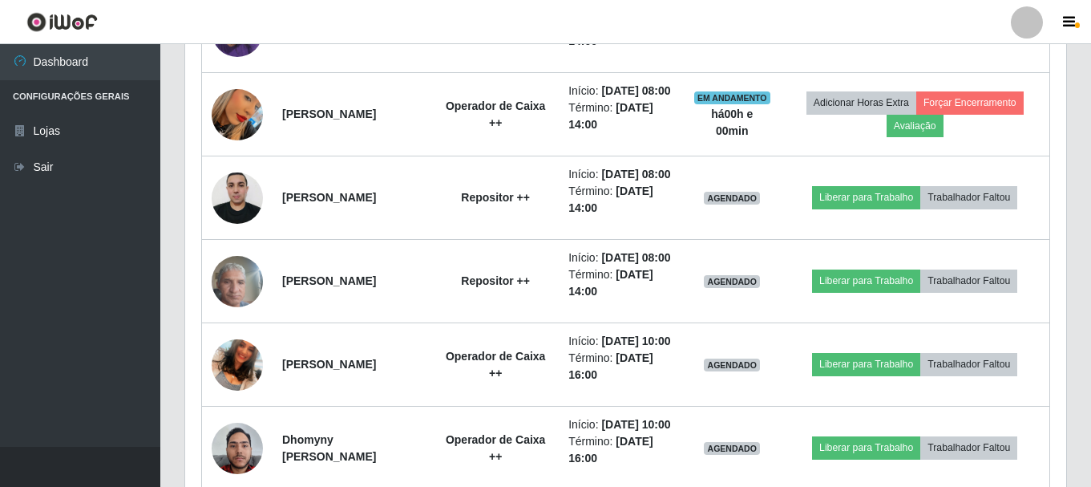
scroll to position [1576, 0]
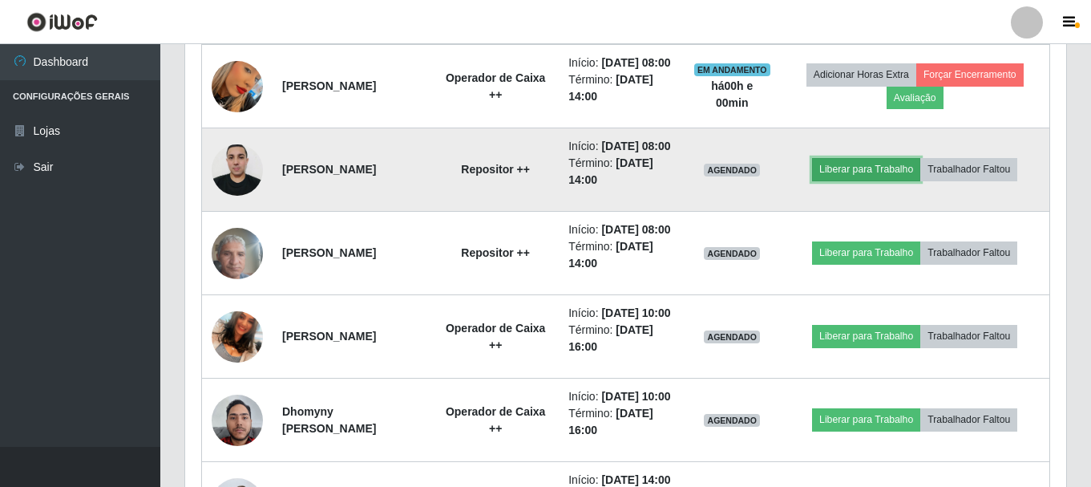
click at [882, 180] on button "Liberar para Trabalho" at bounding box center [866, 169] width 108 height 22
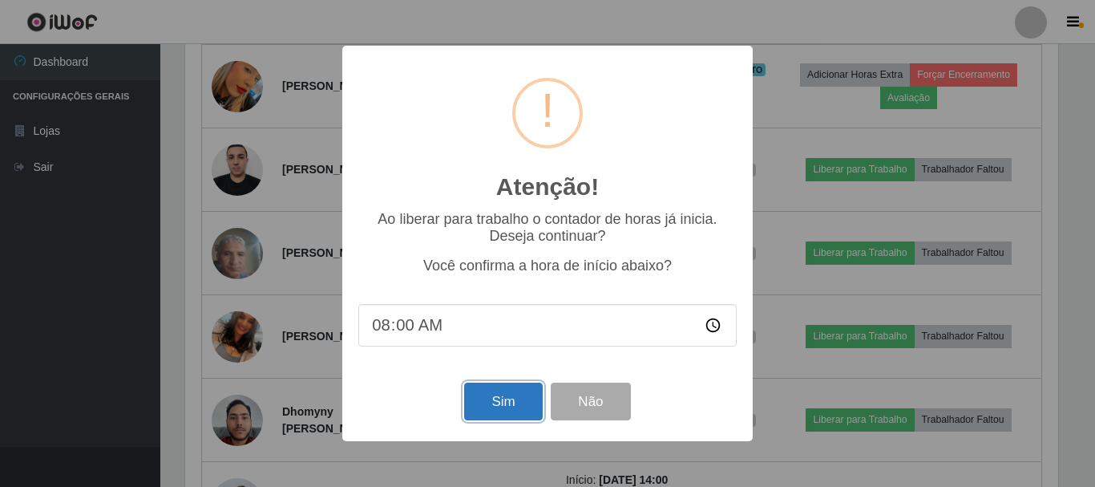
click at [495, 402] on button "Sim" at bounding box center [503, 402] width 78 height 38
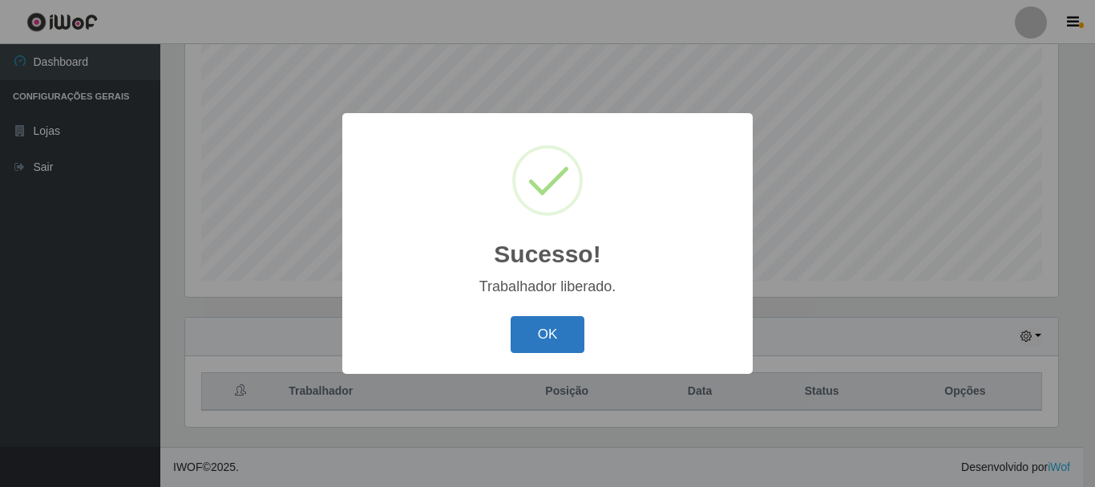
click at [524, 333] on button "OK" at bounding box center [548, 335] width 75 height 38
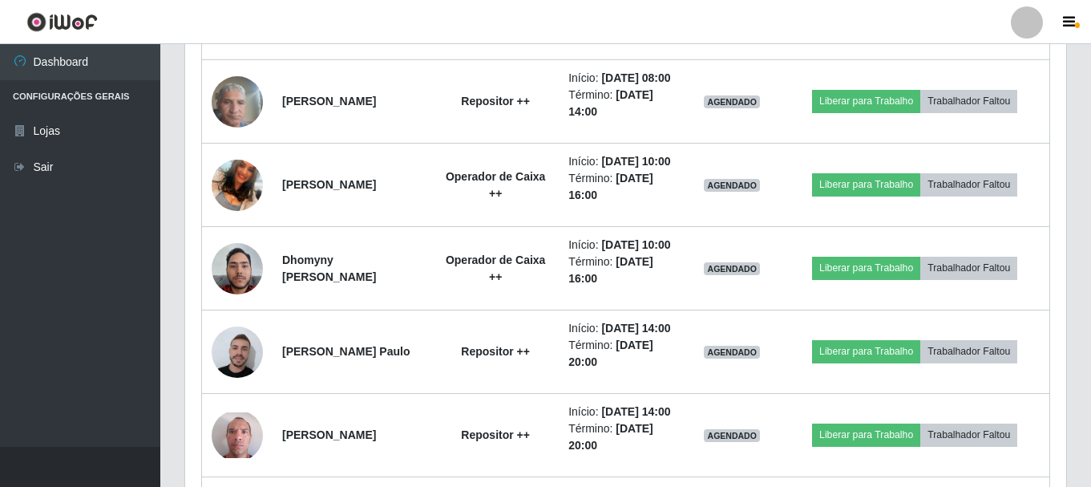
scroll to position [1736, 0]
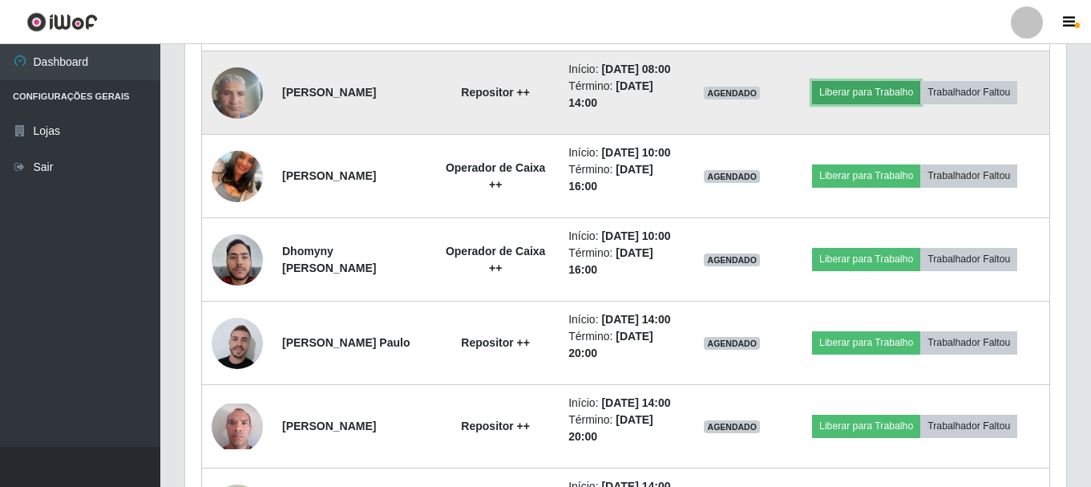
click at [852, 103] on button "Liberar para Trabalho" at bounding box center [866, 92] width 108 height 22
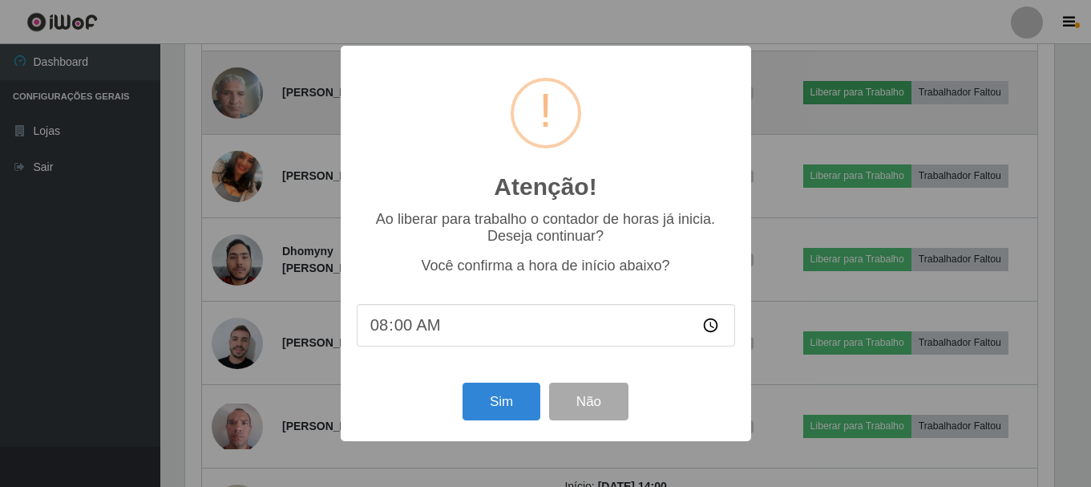
scroll to position [333, 873]
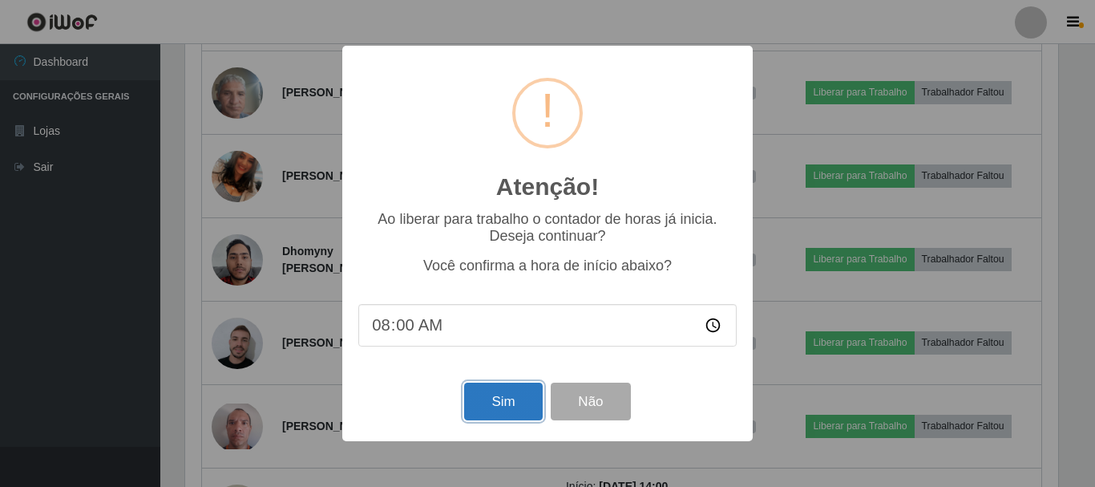
click at [486, 406] on button "Sim" at bounding box center [503, 402] width 78 height 38
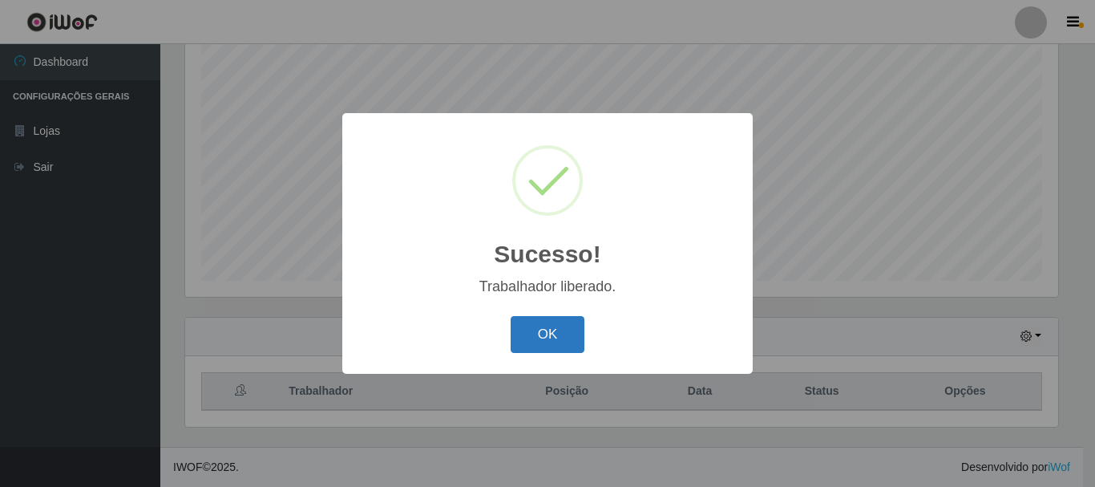
click at [547, 326] on button "OK" at bounding box center [548, 335] width 75 height 38
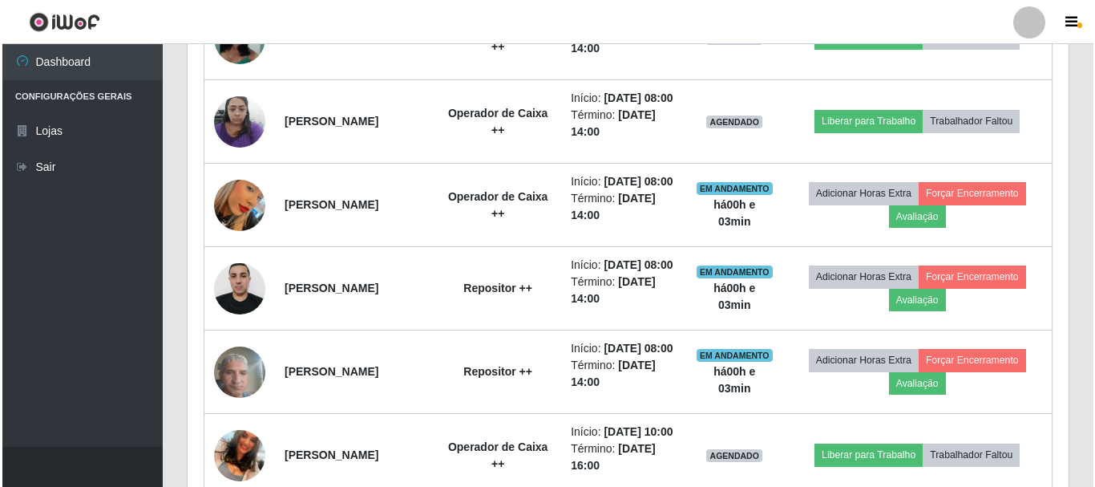
scroll to position [1415, 0]
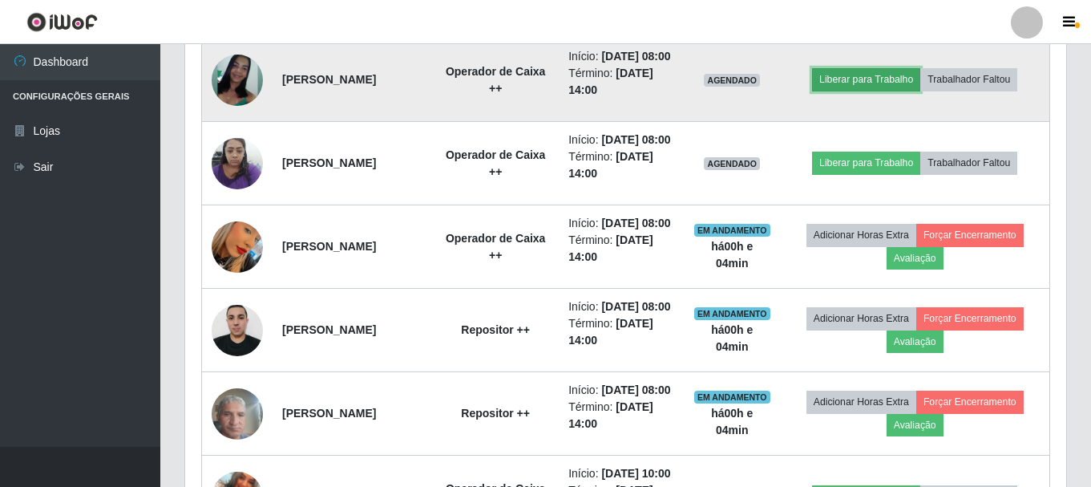
click at [887, 91] on button "Liberar para Trabalho" at bounding box center [866, 79] width 108 height 22
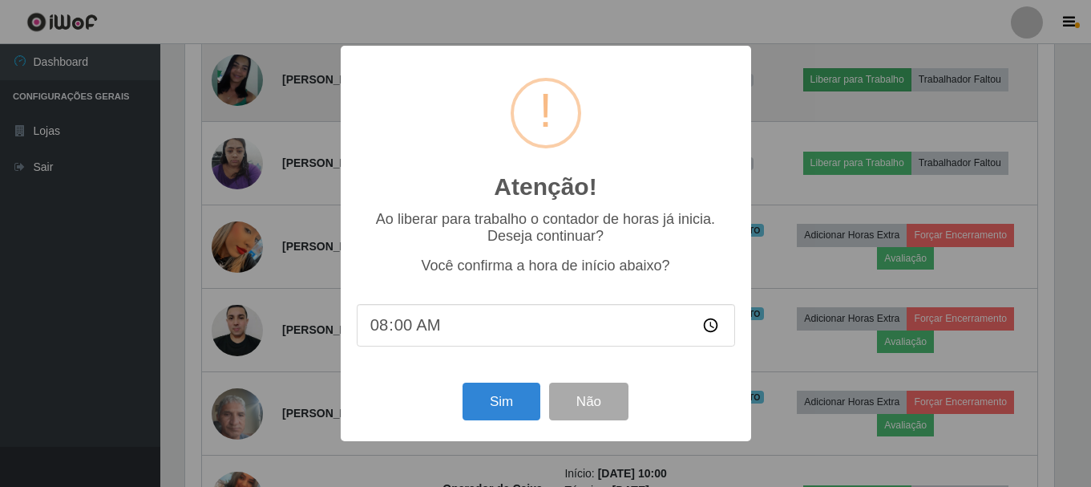
scroll to position [333, 873]
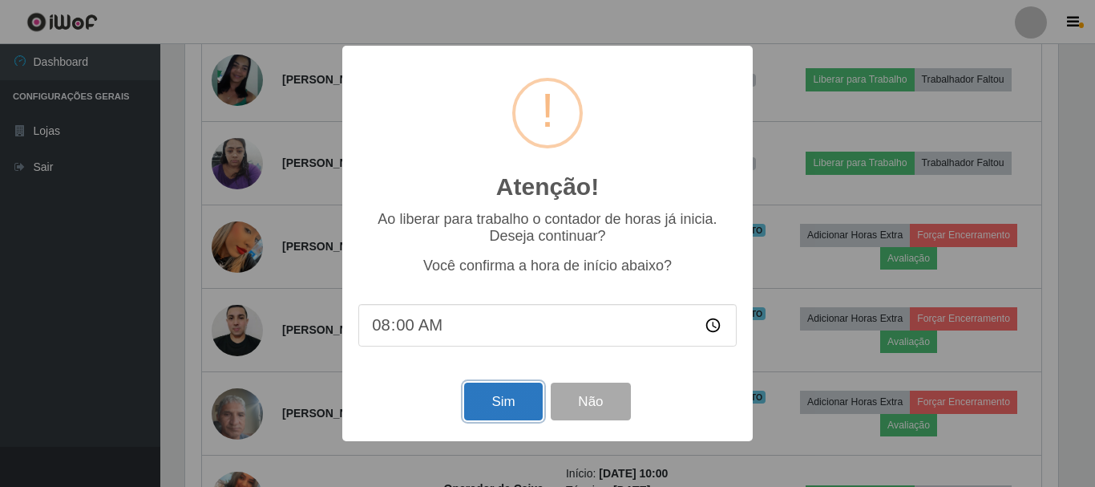
click at [484, 413] on button "Sim" at bounding box center [503, 402] width 78 height 38
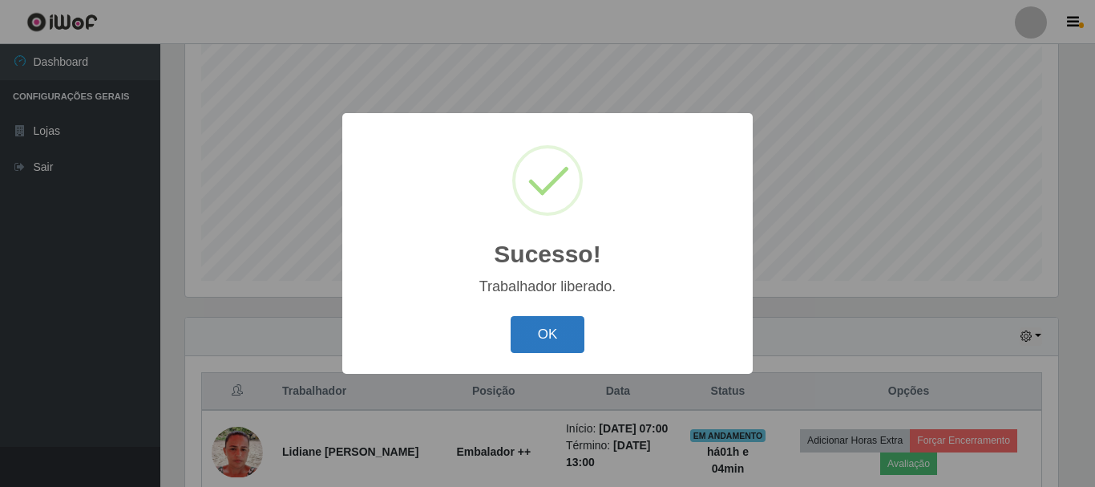
click at [526, 344] on button "OK" at bounding box center [548, 335] width 75 height 38
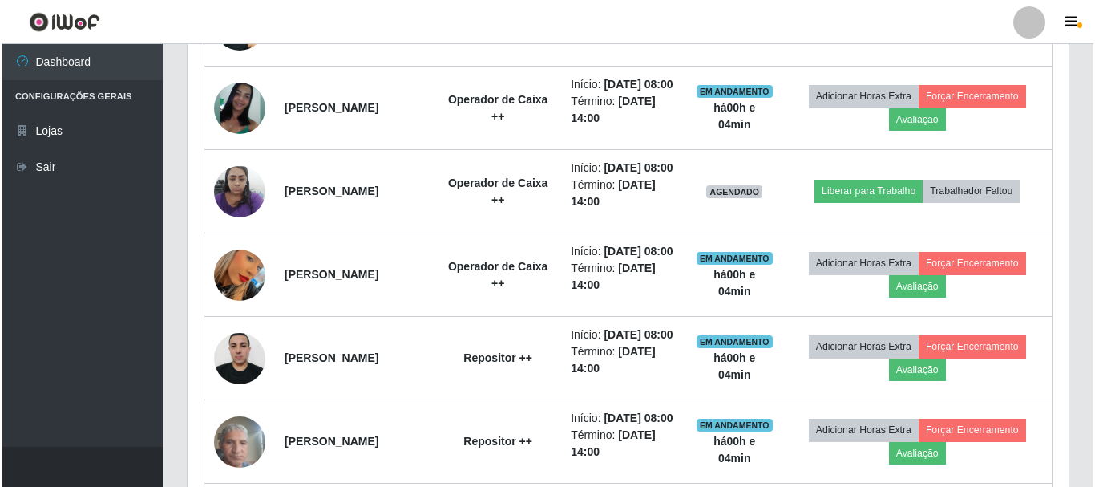
scroll to position [1415, 0]
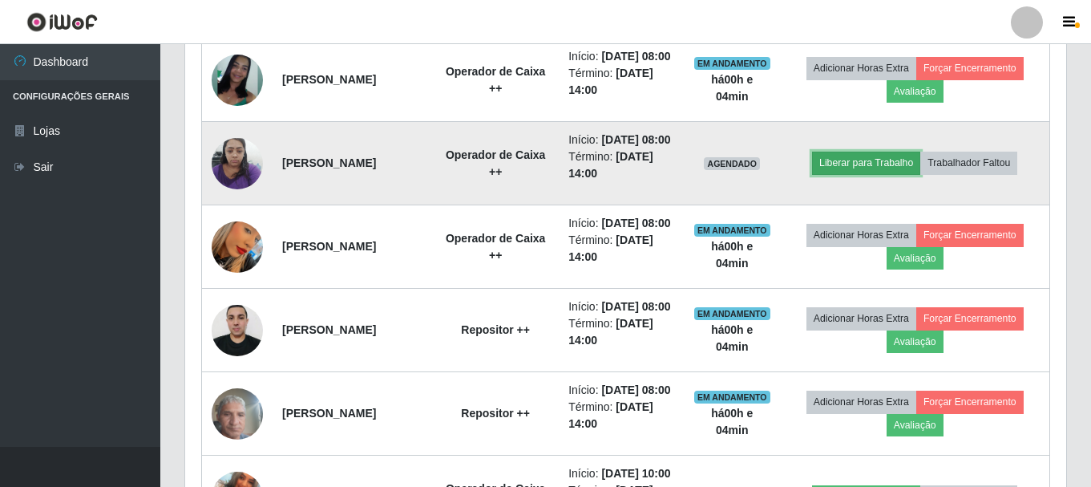
click at [854, 174] on button "Liberar para Trabalho" at bounding box center [866, 163] width 108 height 22
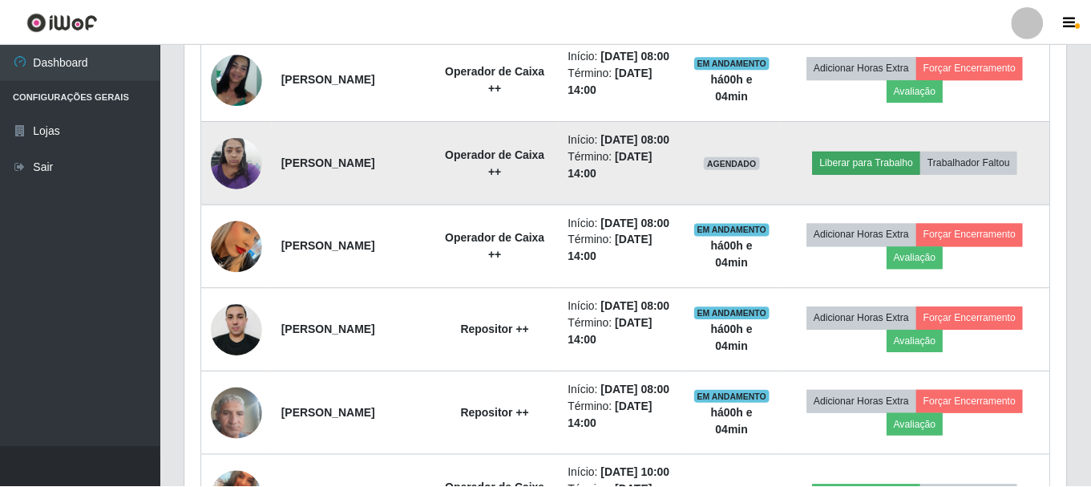
scroll to position [333, 873]
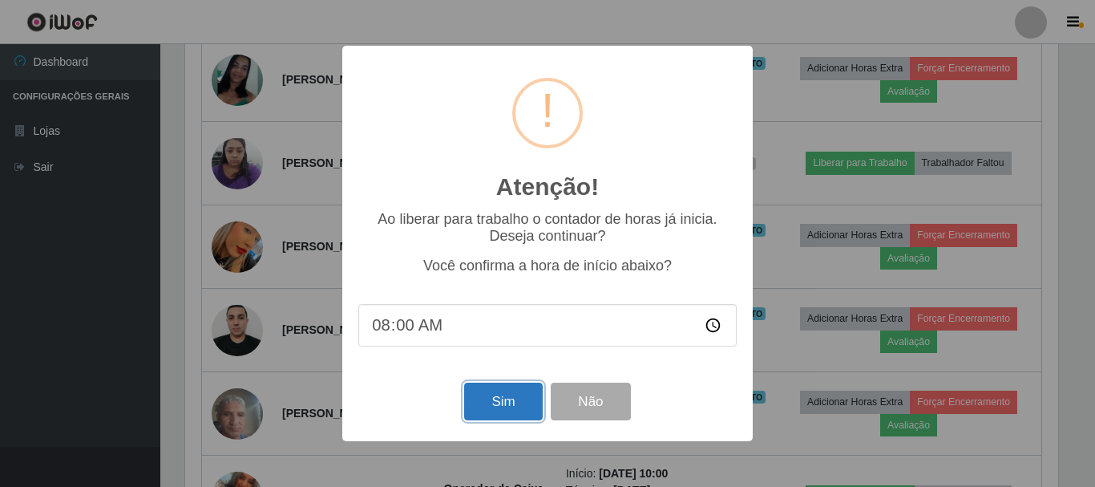
click at [499, 408] on button "Sim" at bounding box center [503, 402] width 78 height 38
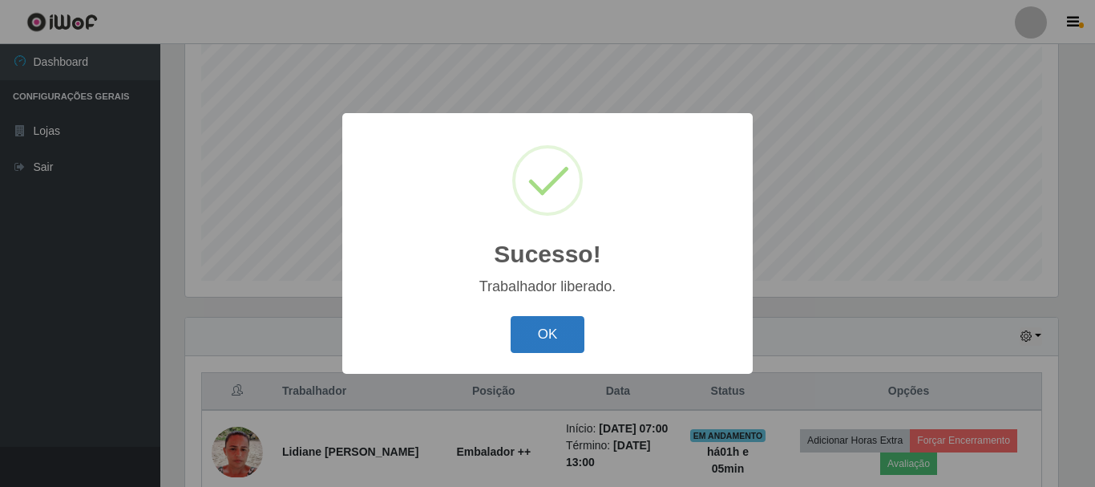
click at [553, 341] on button "OK" at bounding box center [548, 335] width 75 height 38
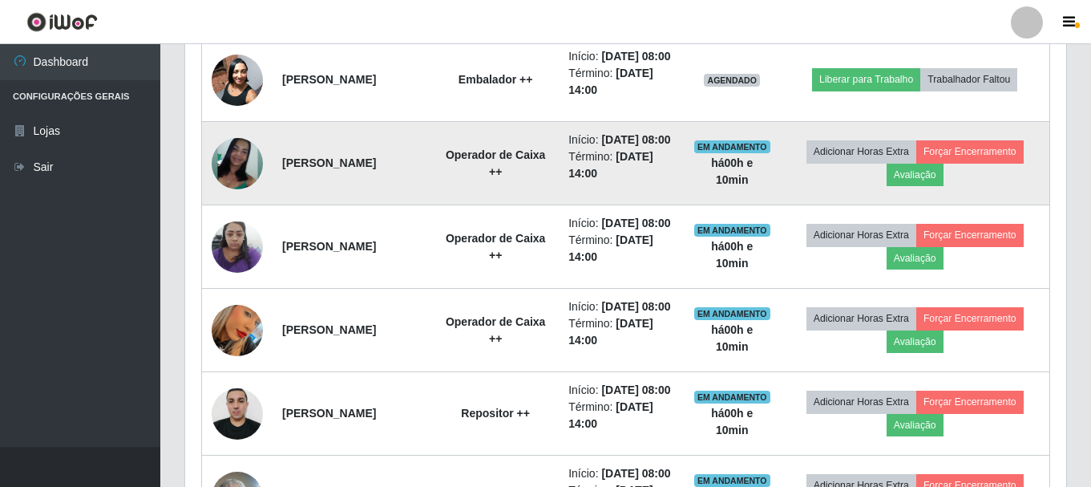
scroll to position [1335, 0]
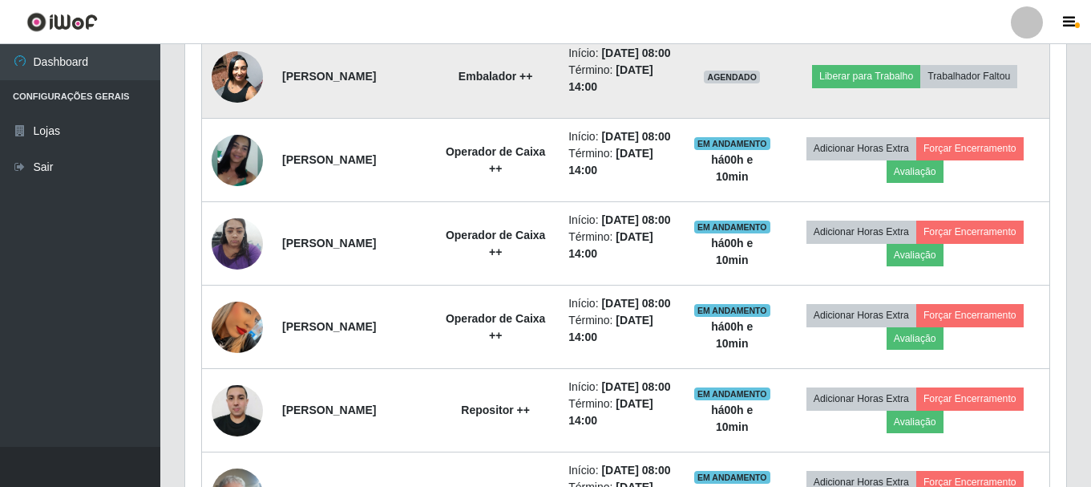
click at [241, 111] on img at bounding box center [237, 77] width 51 height 68
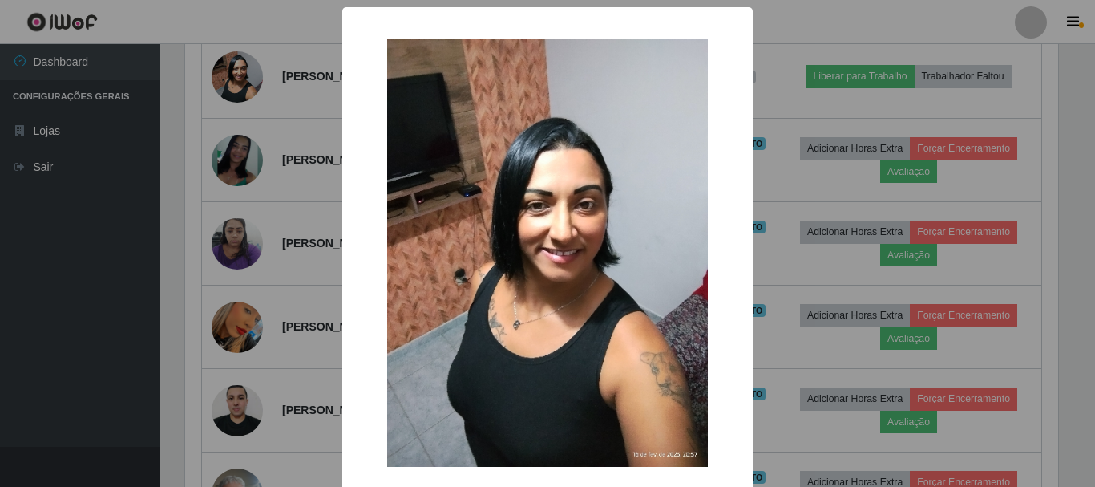
click at [318, 261] on div "× OK Cancel" at bounding box center [547, 243] width 1095 height 487
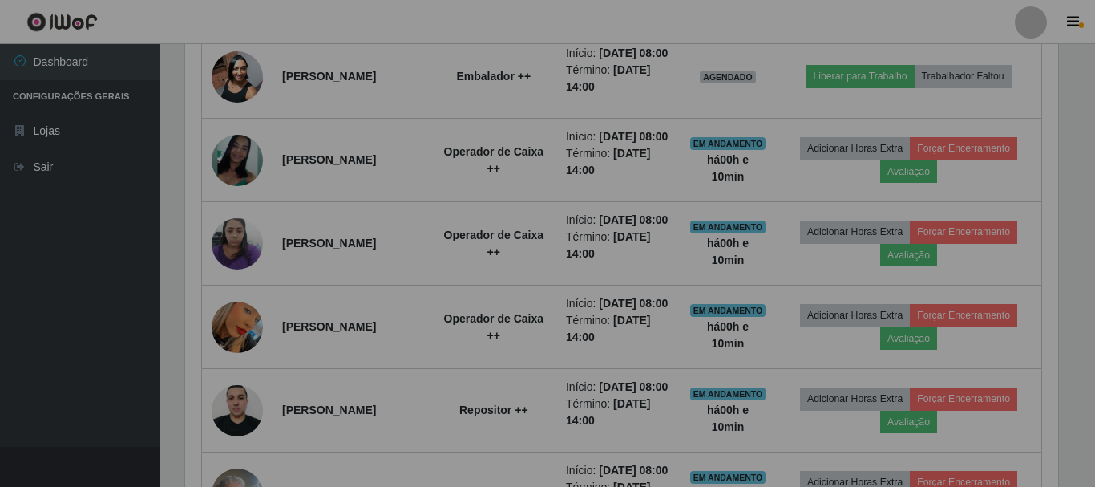
scroll to position [333, 881]
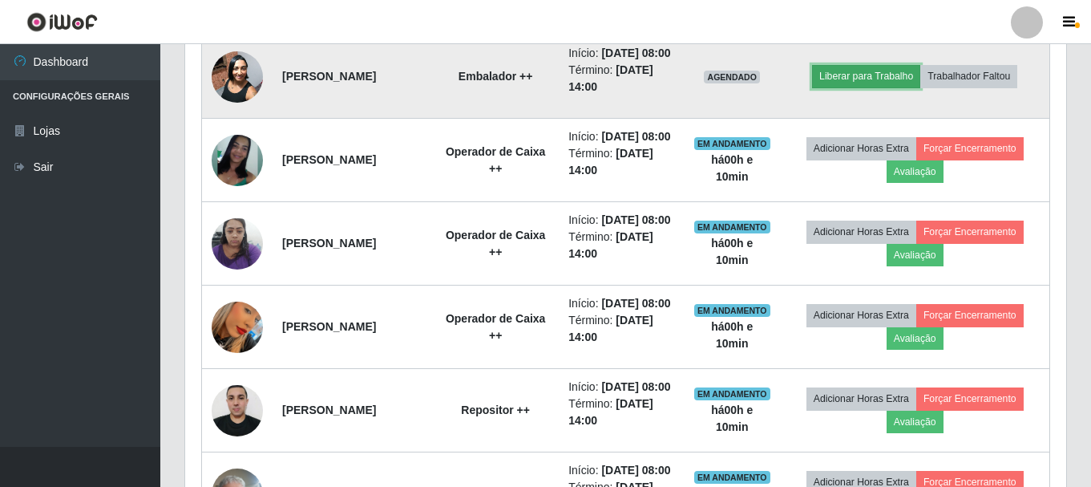
click at [885, 87] on button "Liberar para Trabalho" at bounding box center [866, 76] width 108 height 22
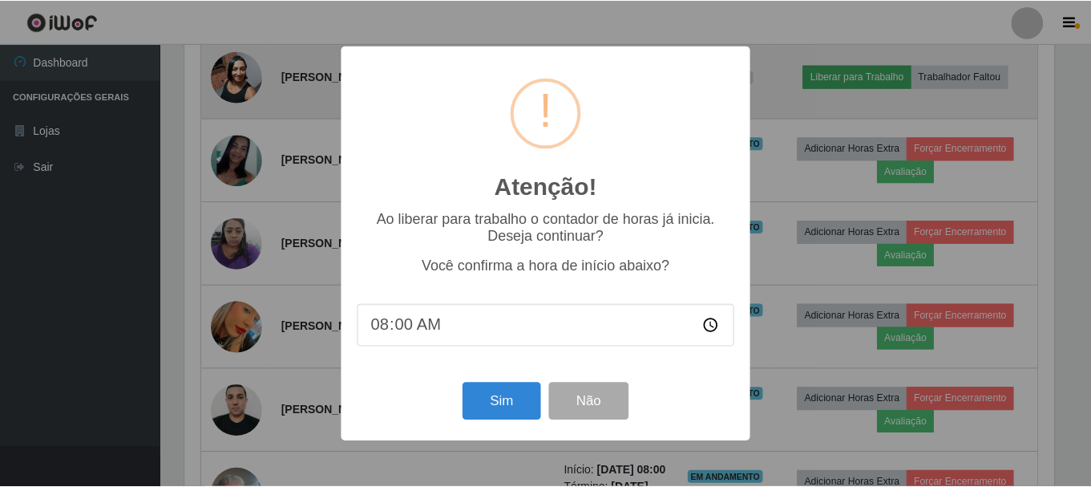
scroll to position [333, 873]
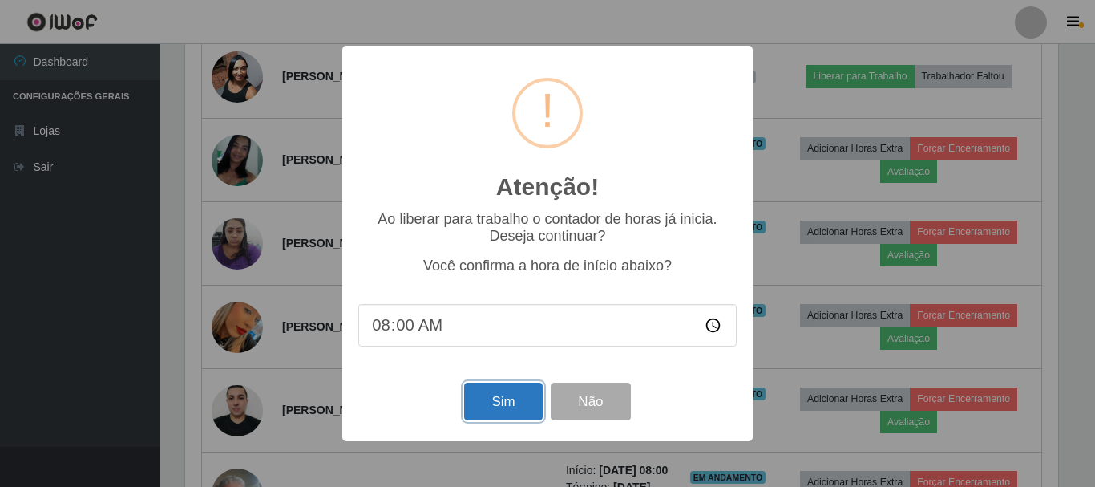
click at [518, 408] on button "Sim" at bounding box center [503, 402] width 78 height 38
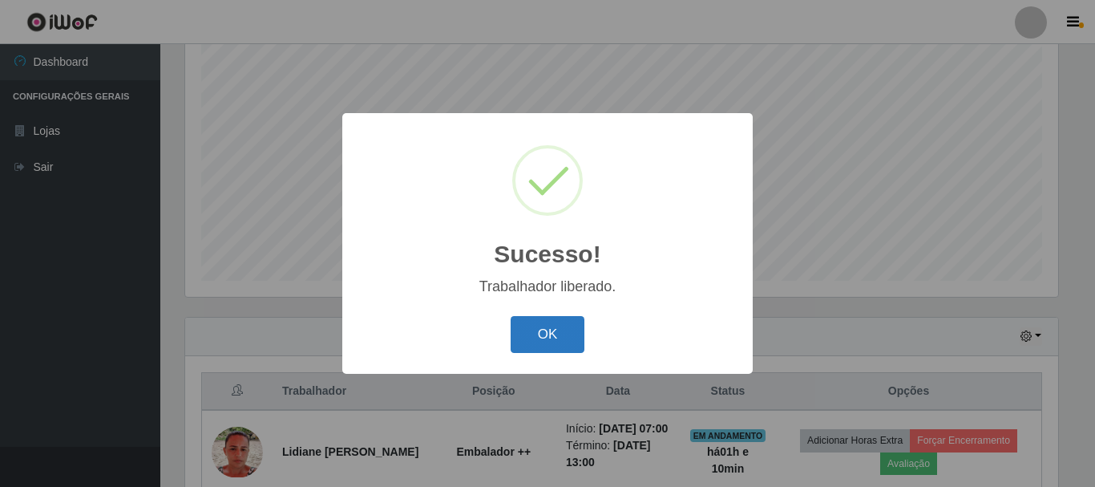
click at [573, 330] on button "OK" at bounding box center [548, 335] width 75 height 38
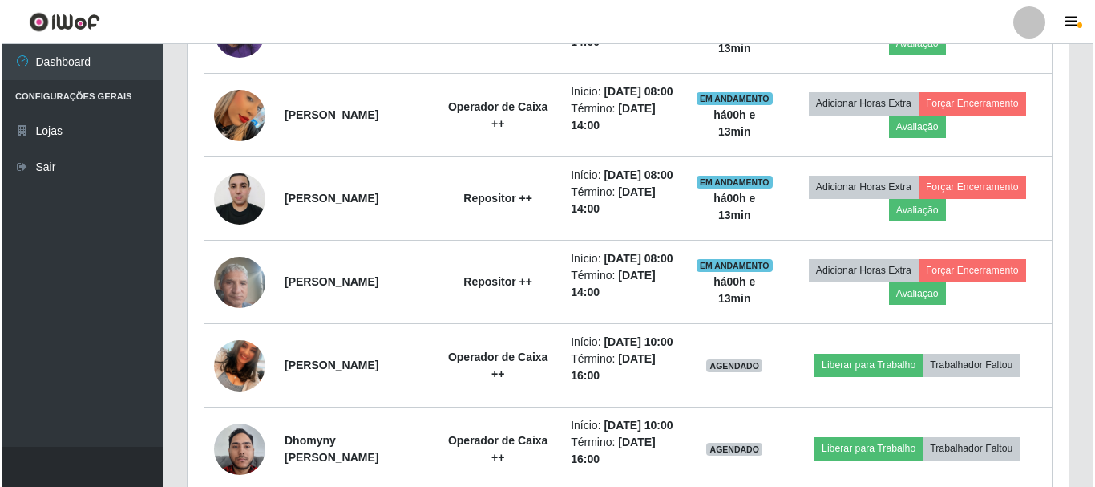
scroll to position [1576, 0]
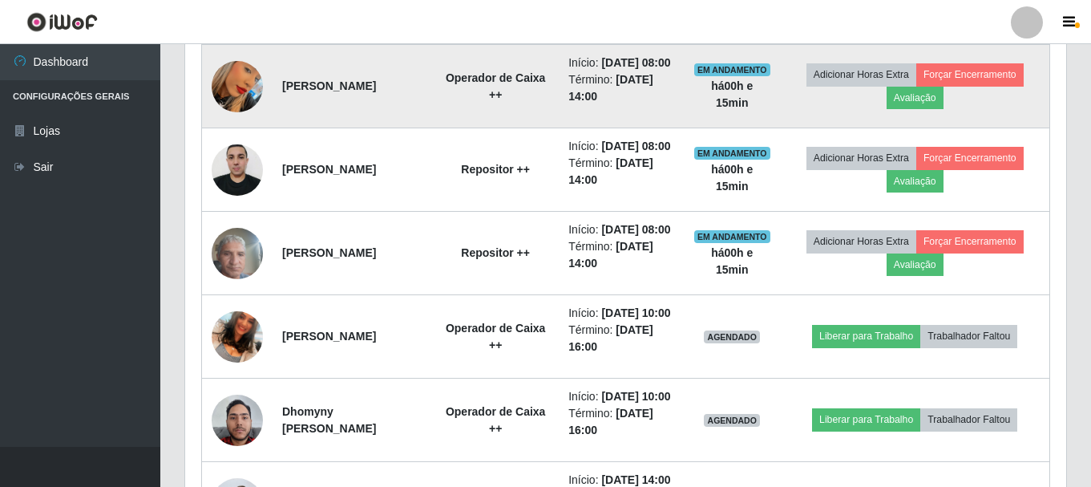
click at [221, 132] on img at bounding box center [237, 86] width 51 height 91
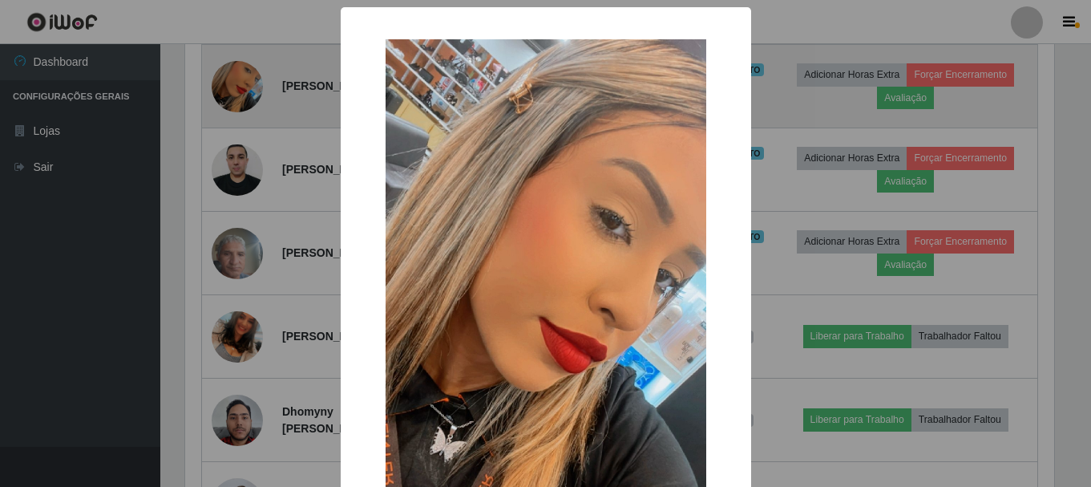
scroll to position [333, 873]
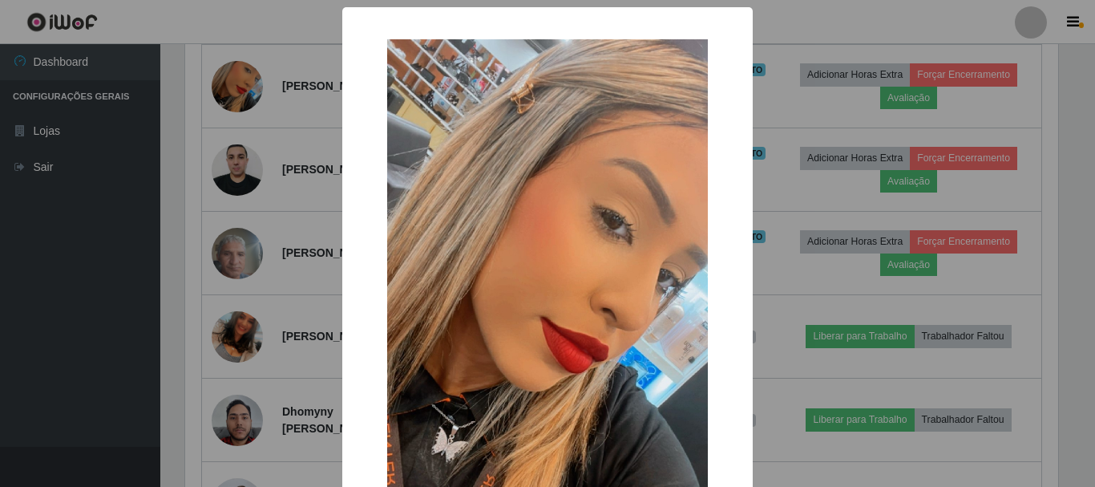
click at [51, 273] on div "× OK Cancel" at bounding box center [547, 243] width 1095 height 487
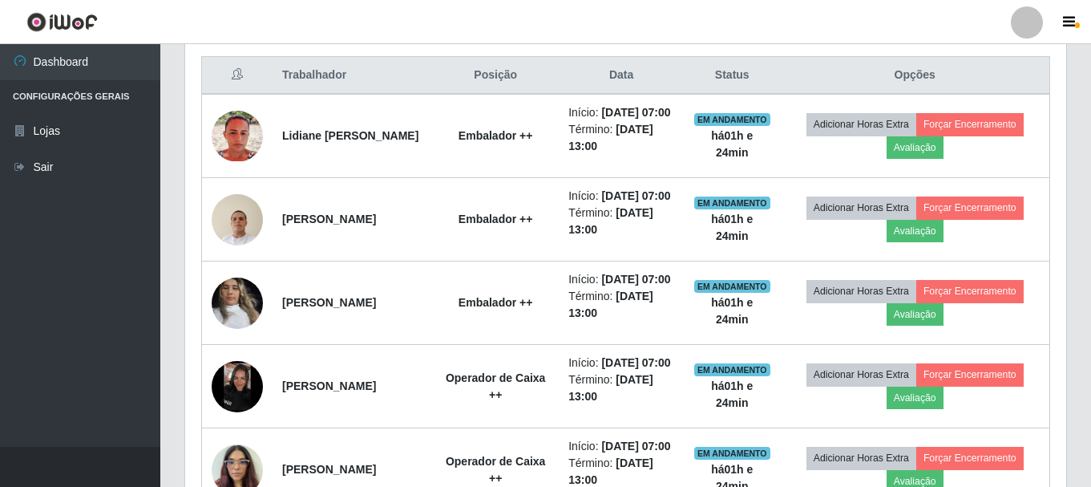
scroll to position [614, 0]
